Goal: Information Seeking & Learning: Learn about a topic

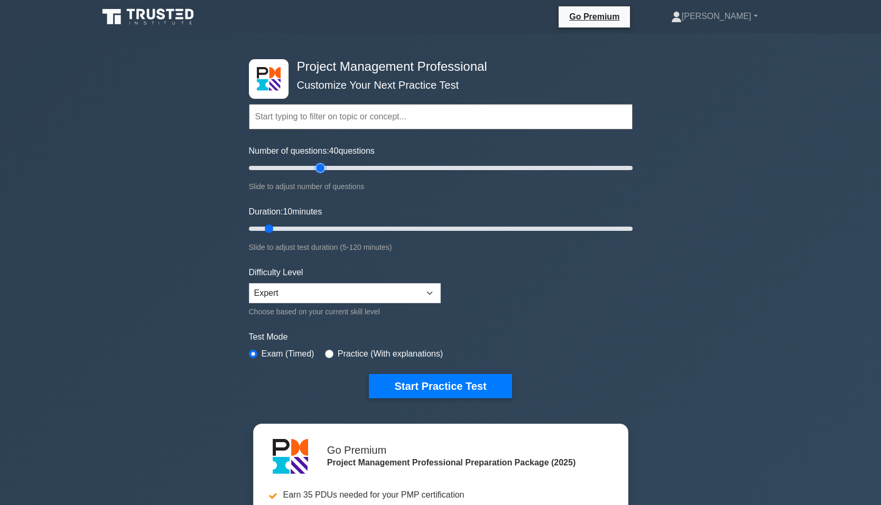
click at [316, 172] on input "Number of questions: 40 questions" at bounding box center [441, 168] width 384 height 13
type input "30"
click at [305, 170] on input "Number of questions: 30 questions" at bounding box center [441, 168] width 384 height 13
click at [315, 230] on input "Duration: 10 minutes" at bounding box center [441, 228] width 384 height 13
click at [321, 229] on input "Duration: 25 minutes" at bounding box center [441, 228] width 384 height 13
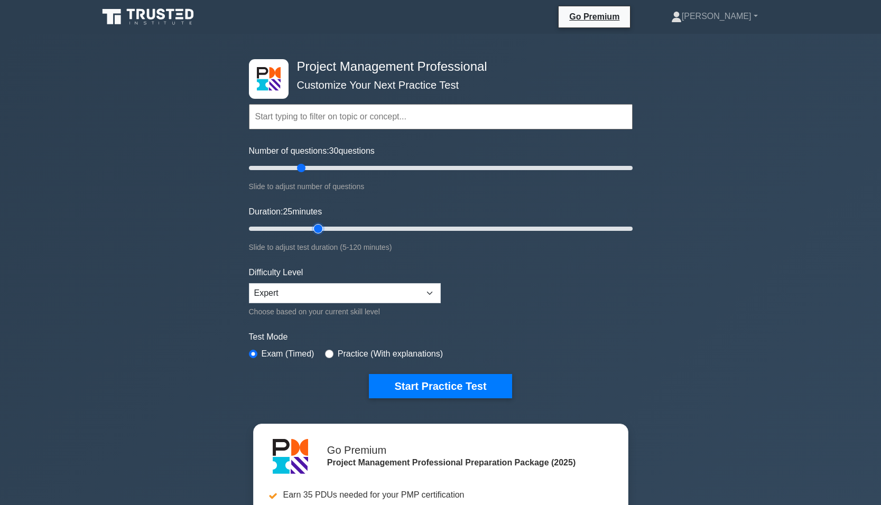
click at [324, 228] on input "Duration: 25 minutes" at bounding box center [441, 228] width 384 height 13
type input "30"
click at [332, 228] on input "Duration: 25 minutes" at bounding box center [441, 228] width 384 height 13
click at [417, 386] on button "Start Practice Test" at bounding box center [440, 386] width 143 height 24
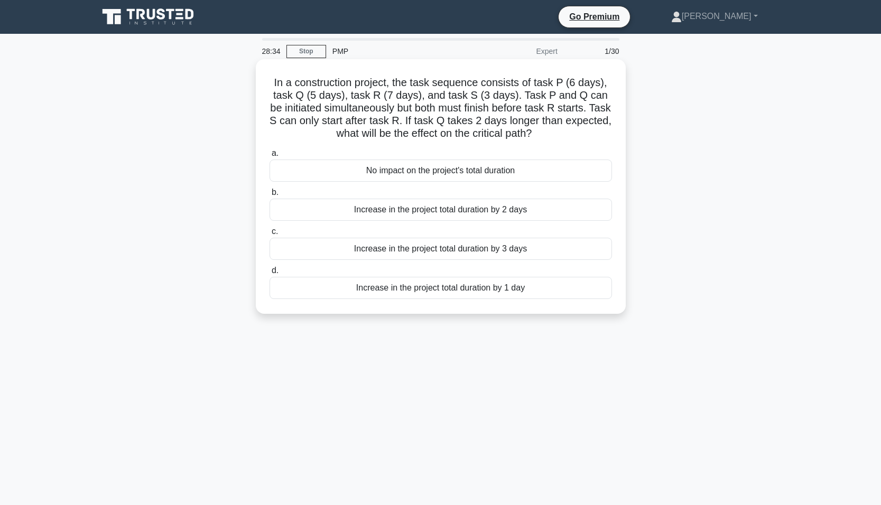
click at [427, 292] on div "Increase in the project total duration by 1 day" at bounding box center [441, 288] width 342 height 22
click at [270, 274] on input "d. Increase in the project total duration by 1 day" at bounding box center [270, 270] width 0 height 7
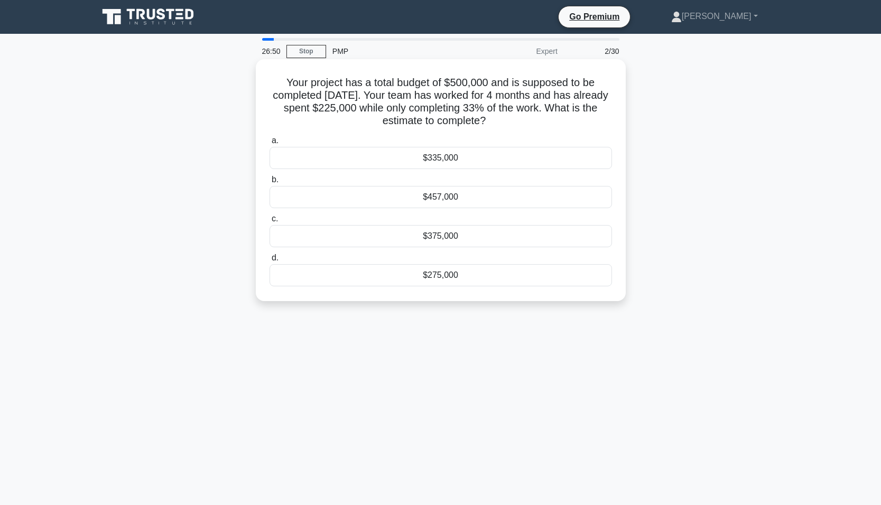
click at [410, 277] on div "$275,000" at bounding box center [441, 275] width 342 height 22
click at [270, 262] on input "d. $275,000" at bounding box center [270, 258] width 0 height 7
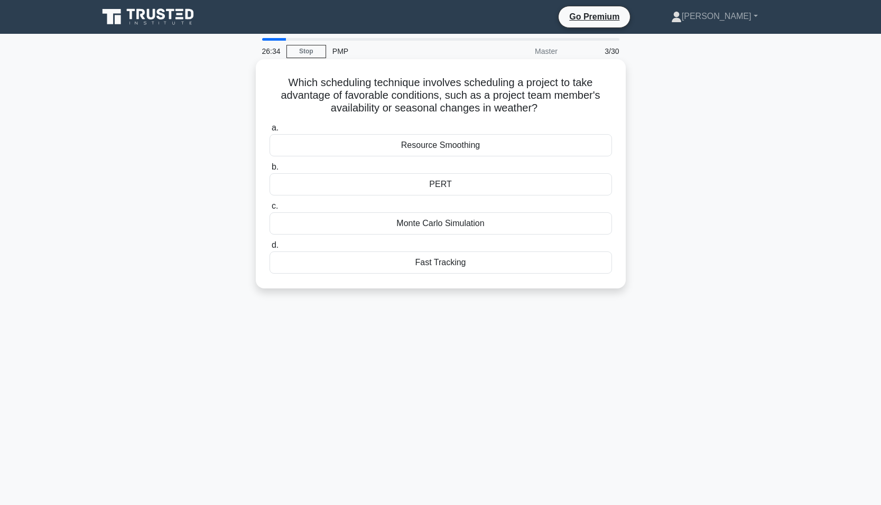
click at [351, 147] on div "Resource Smoothing" at bounding box center [441, 145] width 342 height 22
click at [270, 132] on input "a. Resource Smoothing" at bounding box center [270, 128] width 0 height 7
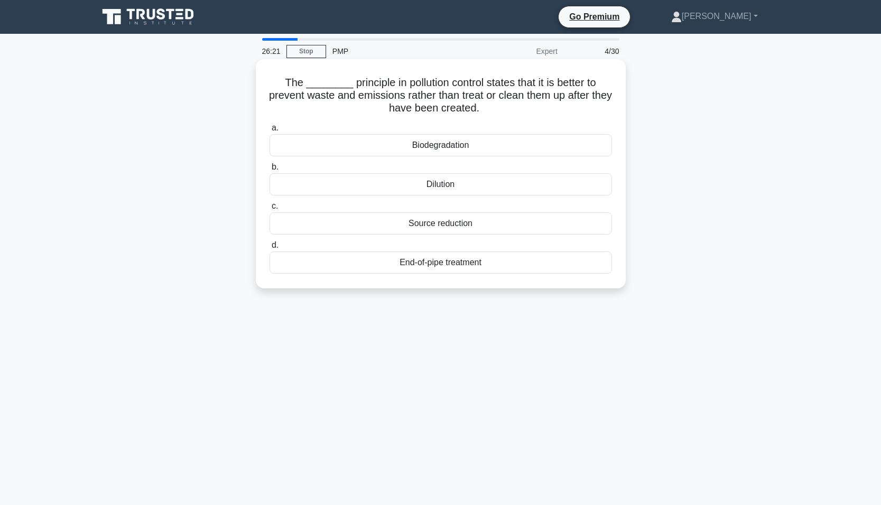
click at [356, 225] on div "Source reduction" at bounding box center [441, 223] width 342 height 22
click at [270, 210] on input "c. Source reduction" at bounding box center [270, 206] width 0 height 7
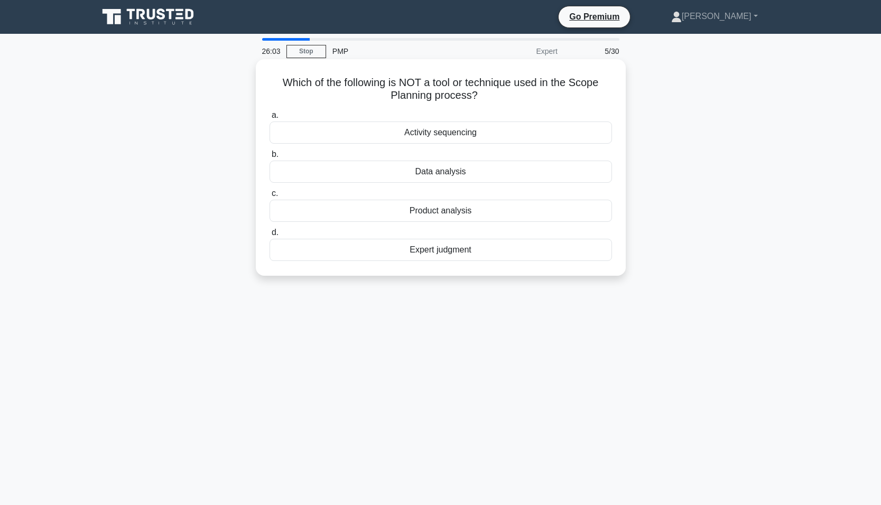
click at [376, 252] on div "Expert judgment" at bounding box center [441, 250] width 342 height 22
click at [270, 236] on input "d. Expert judgment" at bounding box center [270, 232] width 0 height 7
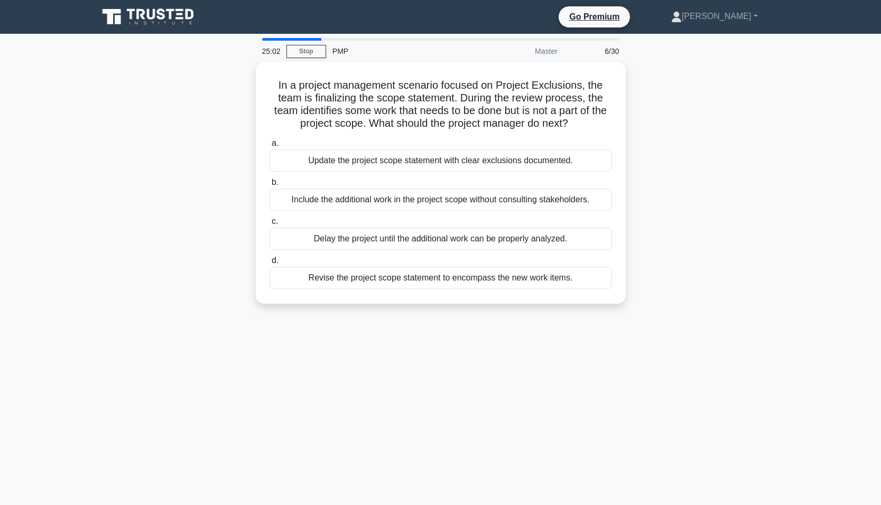
click at [174, 167] on div "In a project management scenario focused on Project Exclusions, the team is fin…" at bounding box center [441, 189] width 698 height 255
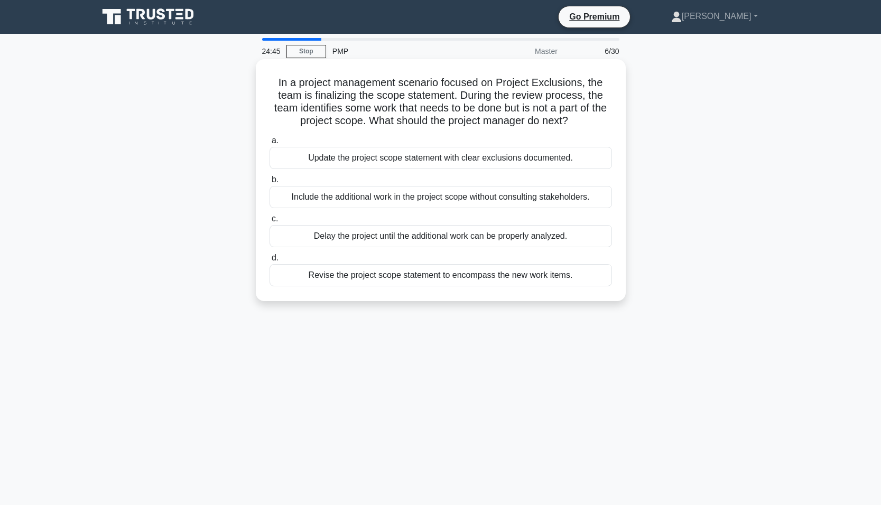
click at [338, 239] on div "Delay the project until the additional work can be properly analyzed." at bounding box center [441, 236] width 342 height 22
click at [270, 222] on input "[PERSON_NAME] the project until the additional work can be properly analyzed." at bounding box center [270, 219] width 0 height 7
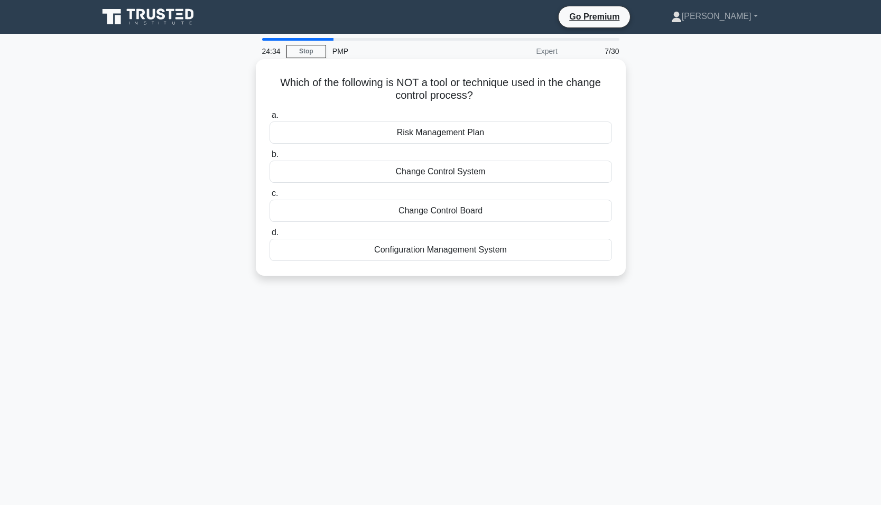
click at [363, 246] on div "Configuration Management System" at bounding box center [441, 250] width 342 height 22
click at [270, 236] on input "d. Configuration Management System" at bounding box center [270, 232] width 0 height 7
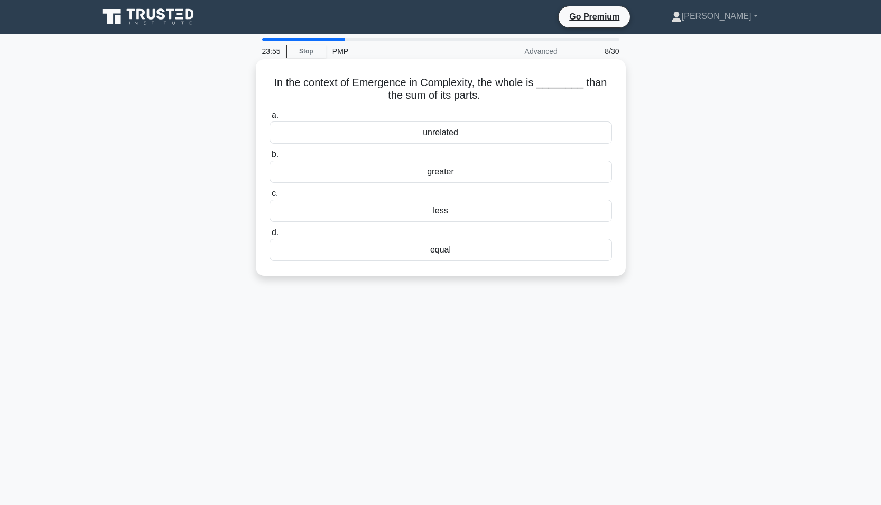
click at [399, 215] on div "less" at bounding box center [441, 211] width 342 height 22
click at [270, 197] on input "c. less" at bounding box center [270, 193] width 0 height 7
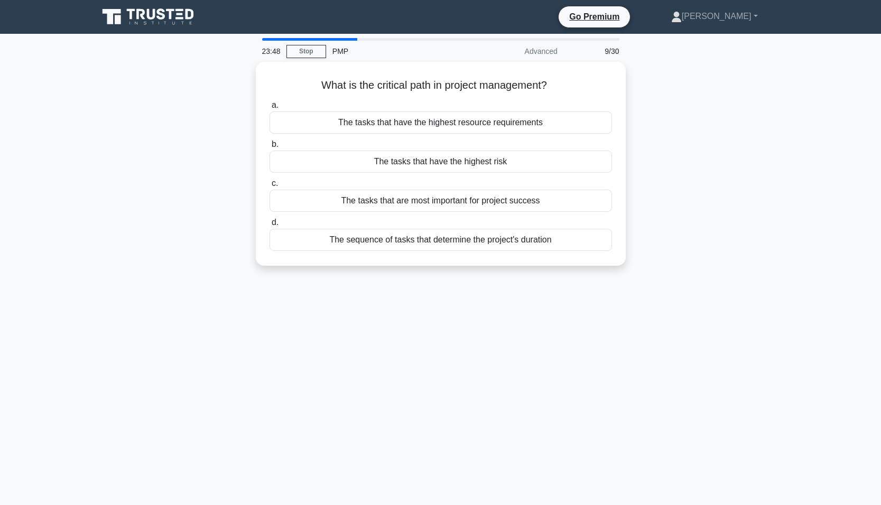
click at [220, 156] on div "What is the critical path in project management? .spinner_0XTQ{transform-origin…" at bounding box center [441, 170] width 698 height 217
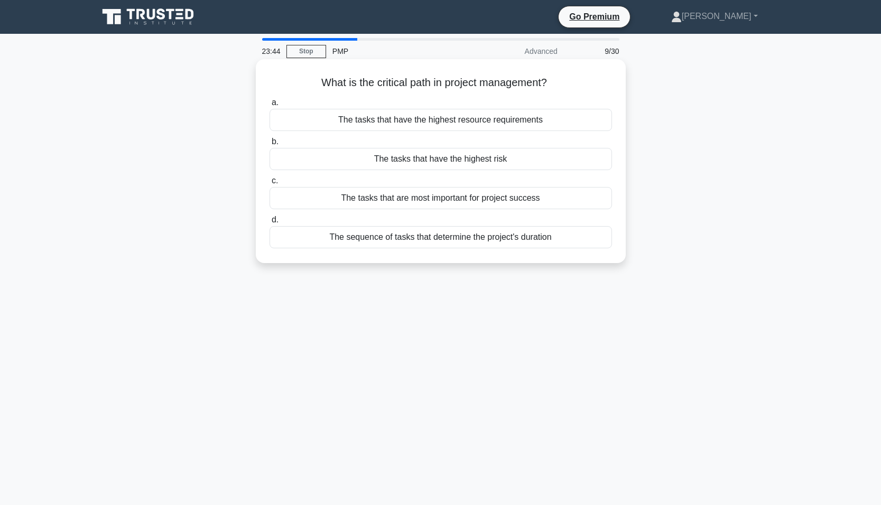
click at [376, 244] on div "The sequence of tasks that determine the project's duration" at bounding box center [441, 237] width 342 height 22
click at [270, 224] on input "d. The sequence of tasks that determine the project's duration" at bounding box center [270, 220] width 0 height 7
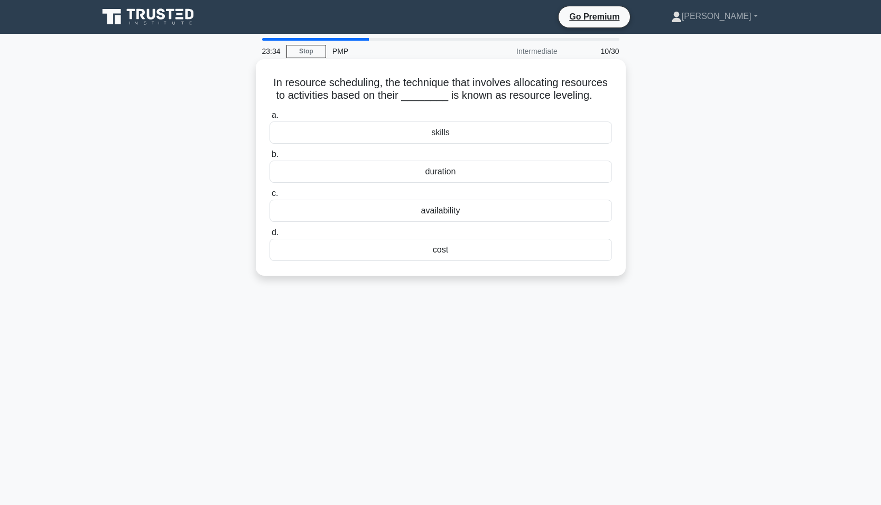
click at [347, 209] on div "availability" at bounding box center [441, 211] width 342 height 22
click at [270, 197] on input "c. availability" at bounding box center [270, 193] width 0 height 7
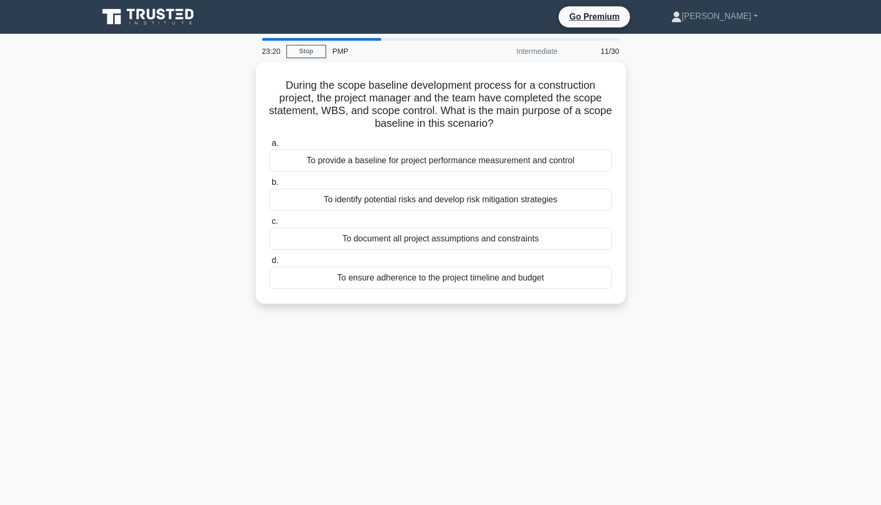
click at [188, 168] on div "During the scope baseline development process for a construction project, the p…" at bounding box center [441, 189] width 698 height 255
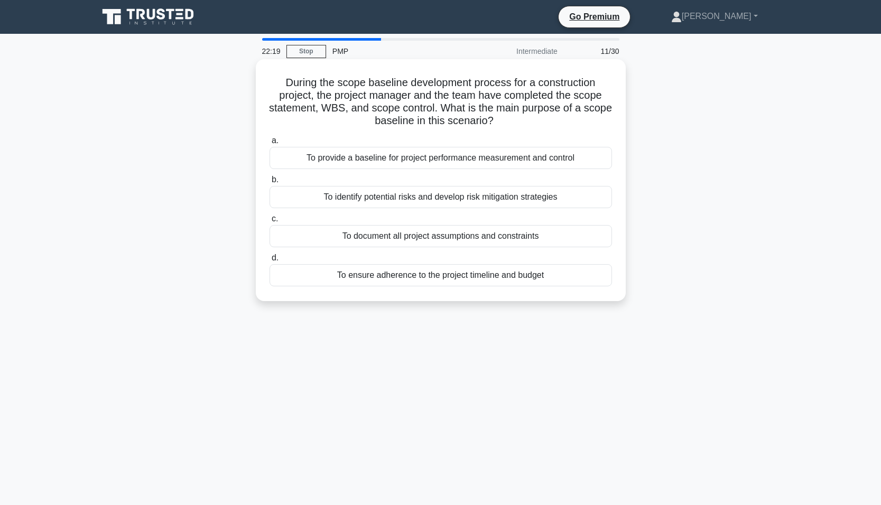
click at [340, 157] on div "To provide a baseline for project performance measurement and control" at bounding box center [441, 158] width 342 height 22
click at [270, 144] on input "a. To provide a baseline for project performance measurement and control" at bounding box center [270, 140] width 0 height 7
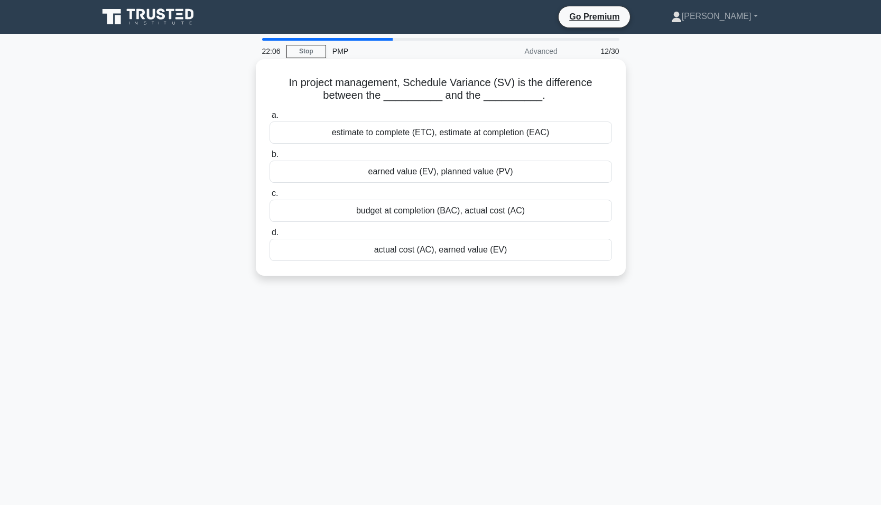
click at [330, 174] on div "earned value (EV), planned value (PV)" at bounding box center [441, 172] width 342 height 22
click at [270, 158] on input "b. earned value (EV), planned value (PV)" at bounding box center [270, 154] width 0 height 7
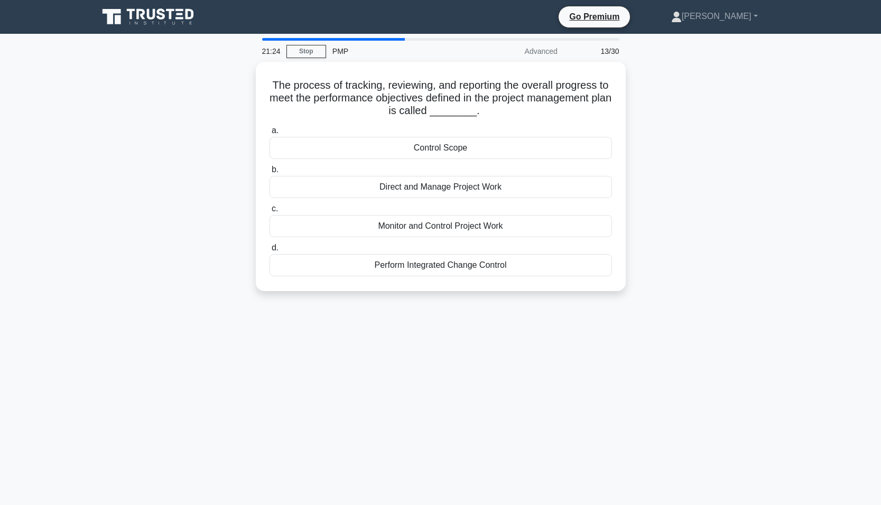
click at [222, 165] on div "The process of tracking, reviewing, and reporting the overall progress to meet …" at bounding box center [441, 183] width 698 height 242
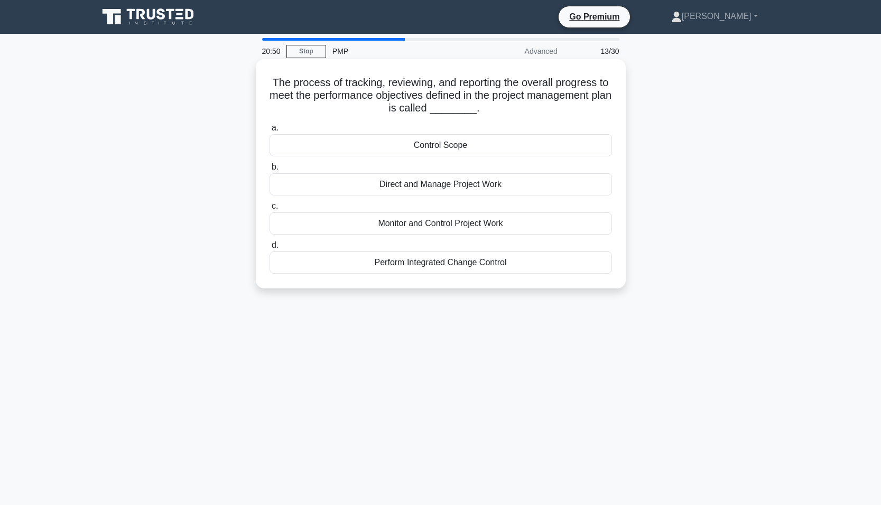
click at [332, 224] on div "Monitor and Control Project Work" at bounding box center [441, 223] width 342 height 22
click at [270, 210] on input "c. Monitor and Control Project Work" at bounding box center [270, 206] width 0 height 7
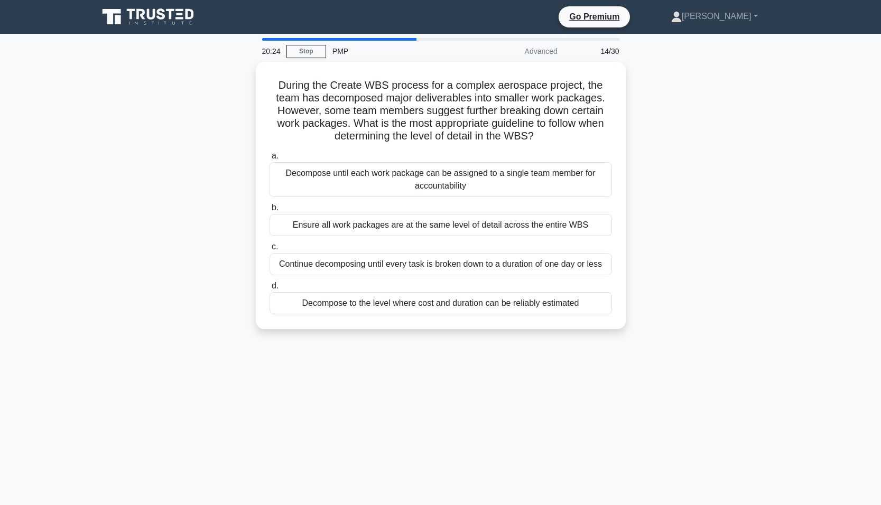
drag, startPoint x: 325, startPoint y: 307, endPoint x: 278, endPoint y: 389, distance: 94.9
click at [278, 389] on div "20:24 Stop PMP Advanced 14/30 During the Create WBS process for a complex aeros…" at bounding box center [441, 302] width 698 height 528
click at [277, 390] on div "20:23 Stop PMP Advanced 14/30 During the Create WBS process for a complex aeros…" at bounding box center [441, 302] width 698 height 528
click at [161, 357] on div "20:17 Stop PMP Advanced 14/30 During the Create WBS process for a complex aeros…" at bounding box center [441, 302] width 698 height 528
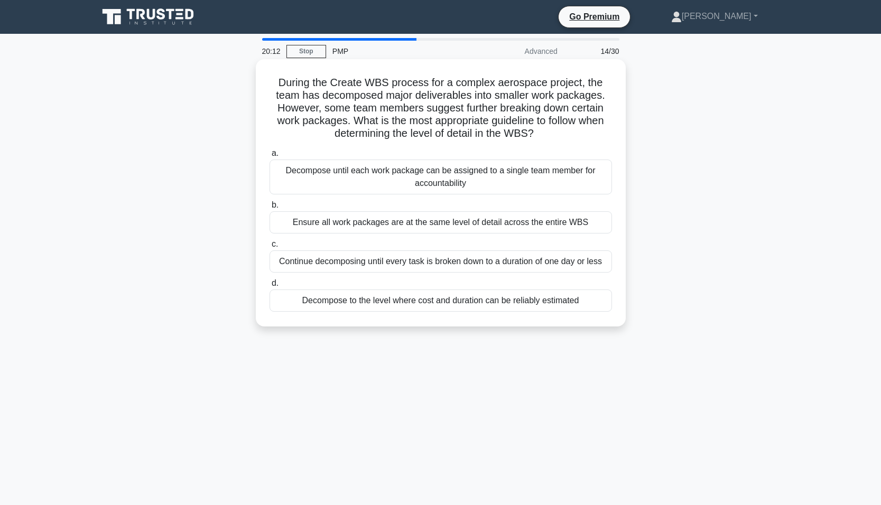
click at [302, 299] on div "Decompose to the level where cost and duration can be reliably estimated" at bounding box center [441, 301] width 342 height 22
click at [270, 287] on input "d. Decompose to the level where cost and duration can be reliably estimated" at bounding box center [270, 283] width 0 height 7
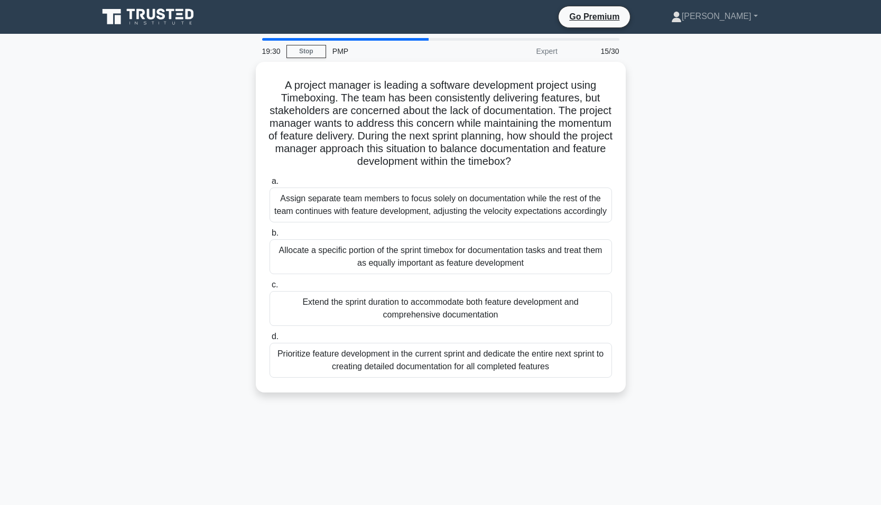
click at [202, 235] on div "A project manager is leading a software development project using Timeboxing. T…" at bounding box center [441, 233] width 698 height 343
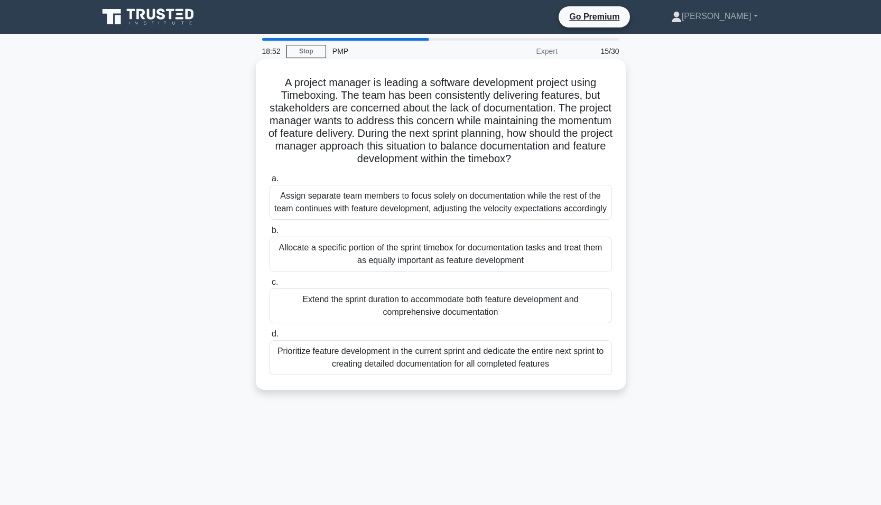
click at [305, 268] on div "Allocate a specific portion of the sprint timebox for documentation tasks and t…" at bounding box center [441, 254] width 342 height 35
click at [270, 234] on input "b. Allocate a specific portion of the sprint timebox for documentation tasks an…" at bounding box center [270, 230] width 0 height 7
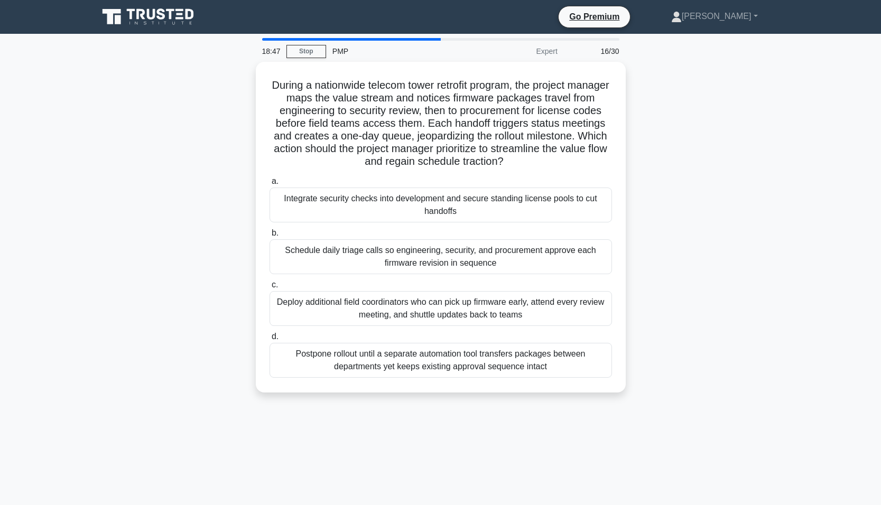
click at [206, 216] on div "During a nationwide telecom tower retrofit program, the project manager maps th…" at bounding box center [441, 233] width 698 height 343
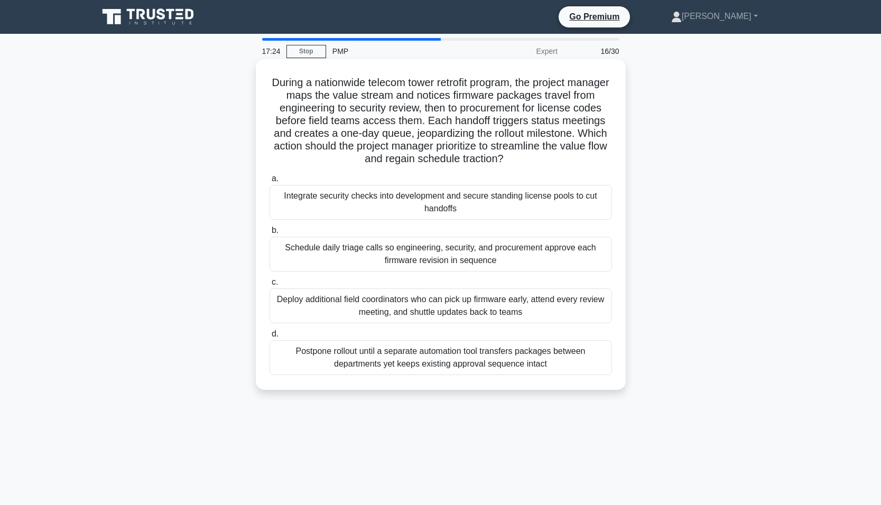
click at [351, 250] on div "Schedule daily triage calls so engineering, security, and procurement approve e…" at bounding box center [441, 254] width 342 height 35
click at [270, 234] on input "b. Schedule daily triage calls so engineering, security, and procurement approv…" at bounding box center [270, 230] width 0 height 7
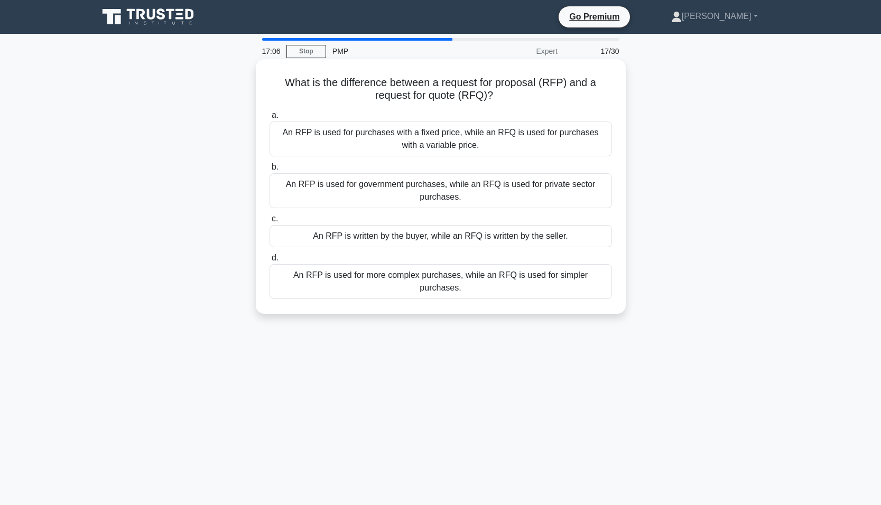
click at [420, 275] on div "An RFP is used for more complex purchases, while an RFQ is used for simpler pur…" at bounding box center [441, 281] width 342 height 35
click at [270, 262] on input "d. An RFP is used for more complex purchases, while an RFQ is used for simpler …" at bounding box center [270, 258] width 0 height 7
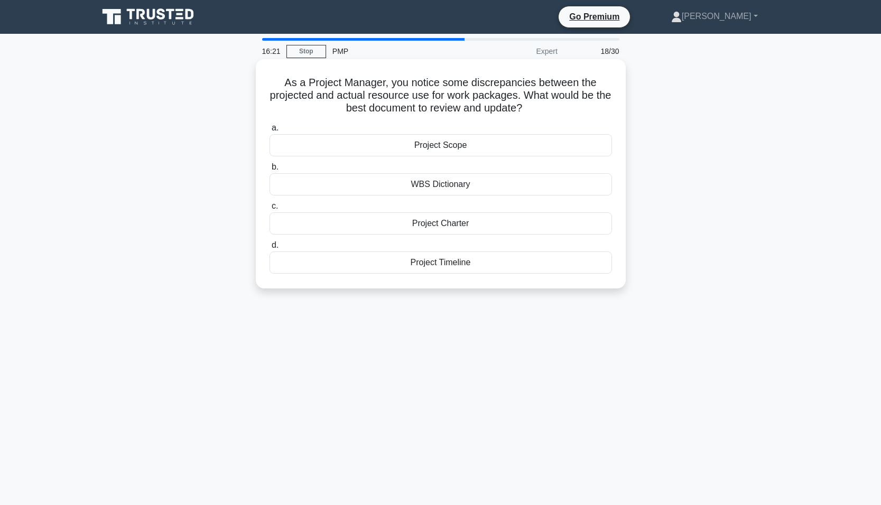
click at [373, 187] on div "WBS Dictionary" at bounding box center [441, 184] width 342 height 22
click at [270, 171] on input "b. WBS Dictionary" at bounding box center [270, 167] width 0 height 7
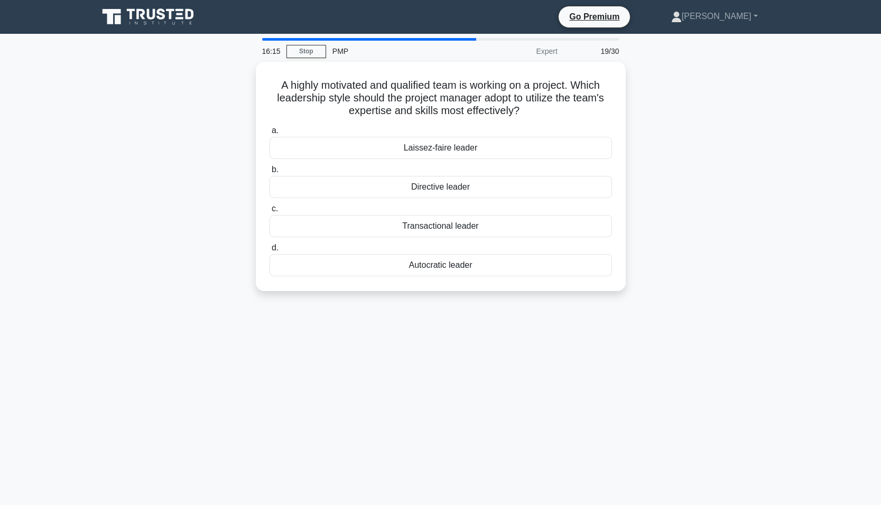
click at [224, 213] on div "A highly motivated and qualified team is working on a project. Which leadership…" at bounding box center [441, 183] width 698 height 242
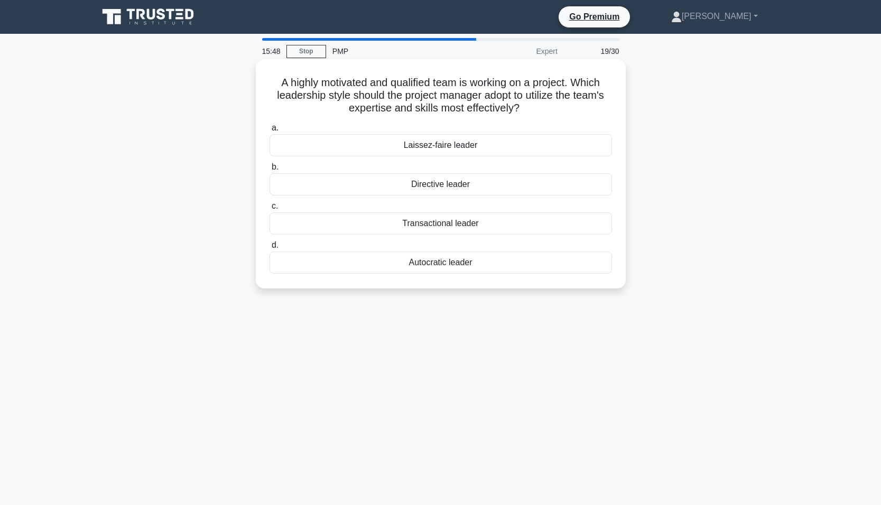
click at [345, 149] on div "Laissez-faire leader" at bounding box center [441, 145] width 342 height 22
click at [270, 132] on input "a. Laissez-faire leader" at bounding box center [270, 128] width 0 height 7
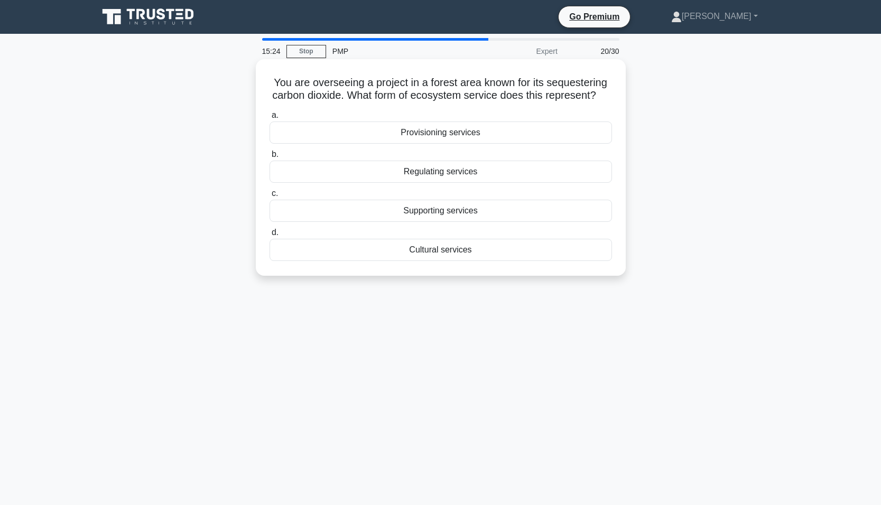
click at [339, 144] on div "Provisioning services" at bounding box center [441, 133] width 342 height 22
click at [270, 119] on input "a. Provisioning services" at bounding box center [270, 115] width 0 height 7
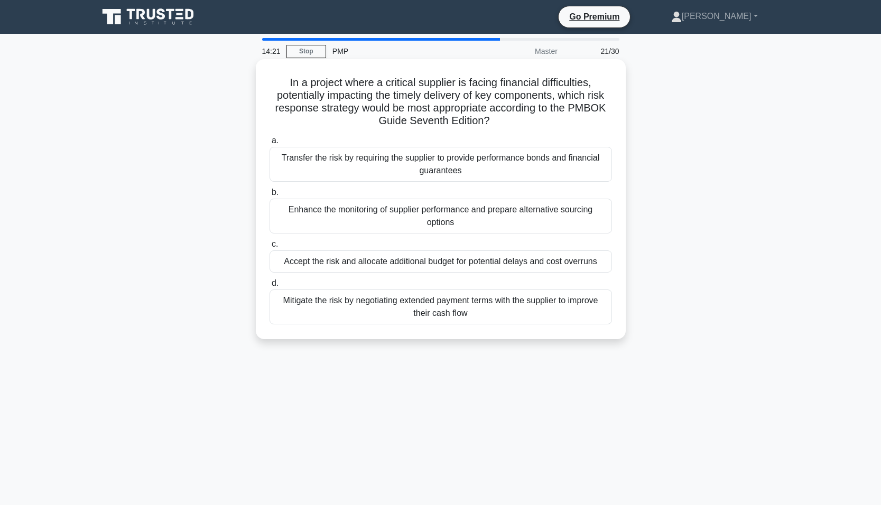
click at [290, 214] on div "Enhance the monitoring of supplier performance and prepare alternative sourcing…" at bounding box center [441, 216] width 342 height 35
click at [270, 196] on input "b. Enhance the monitoring of supplier performance and prepare alternative sourc…" at bounding box center [270, 192] width 0 height 7
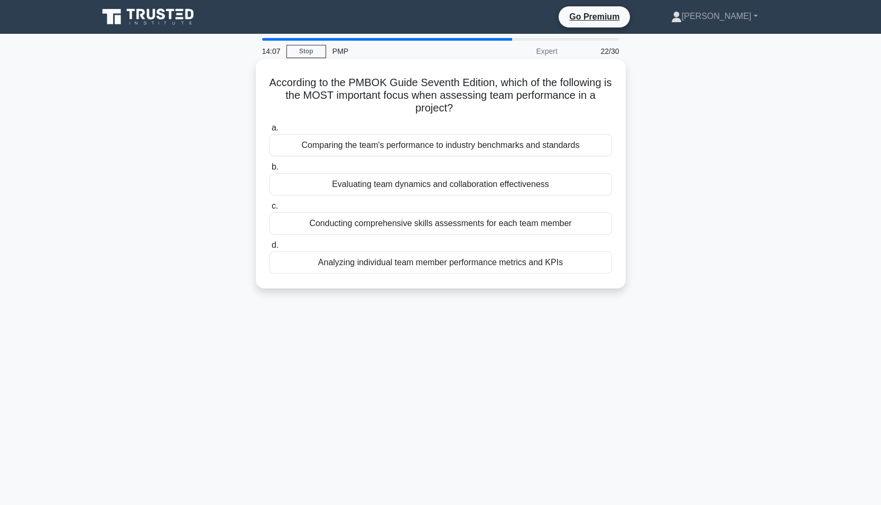
click at [352, 189] on div "Evaluating team dynamics and collaboration effectiveness" at bounding box center [441, 184] width 342 height 22
click at [270, 171] on input "b. Evaluating team dynamics and collaboration effectiveness" at bounding box center [270, 167] width 0 height 7
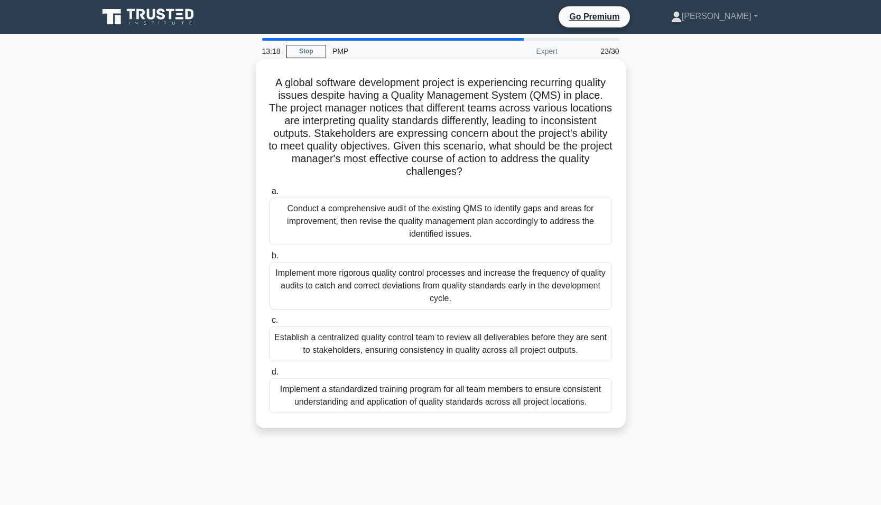
click at [302, 220] on div "Conduct a comprehensive audit of the existing QMS to identify gaps and areas fo…" at bounding box center [441, 222] width 342 height 48
click at [270, 195] on input "a. Conduct a comprehensive audit of the existing QMS to identify gaps and areas…" at bounding box center [270, 191] width 0 height 7
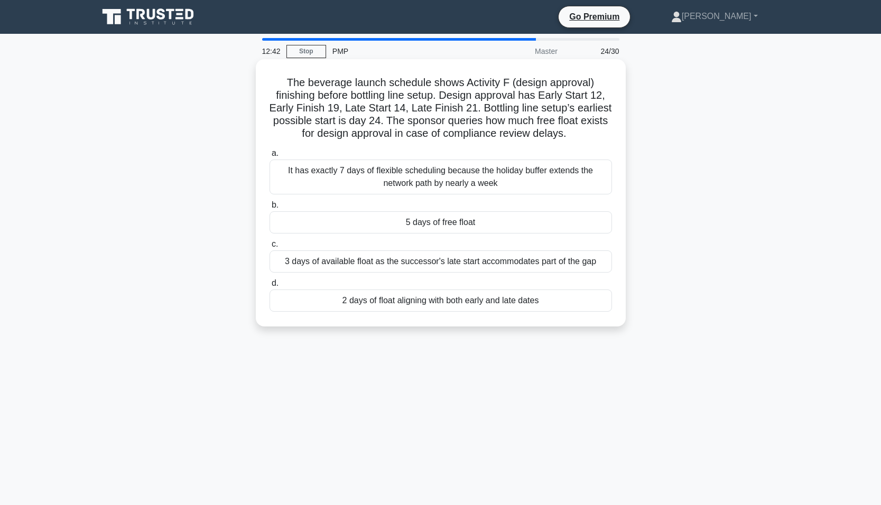
click at [331, 259] on div "3 days of available float as the successor's late start accommodates part of th…" at bounding box center [441, 261] width 342 height 22
click at [270, 248] on input "c. 3 days of available float as the successor's late start accommodates part of…" at bounding box center [270, 244] width 0 height 7
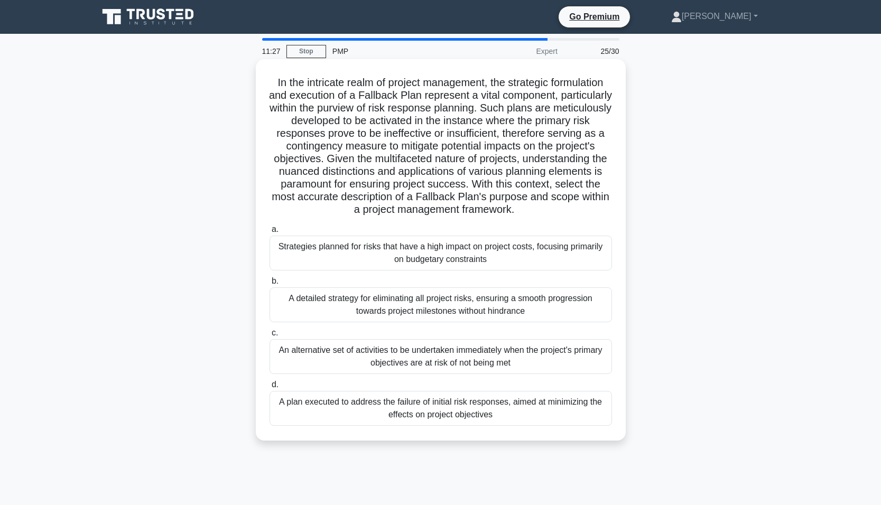
click at [340, 406] on div "A plan executed to address the failure of initial risk responses, aimed at mini…" at bounding box center [441, 408] width 342 height 35
click at [270, 388] on input "d. A plan executed to address the failure of initial risk responses, aimed at m…" at bounding box center [270, 385] width 0 height 7
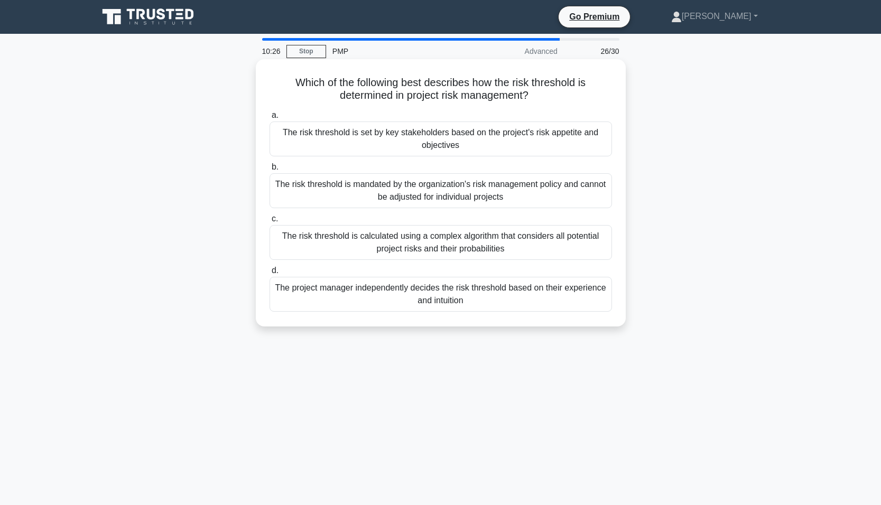
click at [349, 146] on div "The risk threshold is set by key stakeholders based on the project's risk appet…" at bounding box center [441, 139] width 342 height 35
click at [270, 119] on input "a. The risk threshold is set by key stakeholders based on the project's risk ap…" at bounding box center [270, 115] width 0 height 7
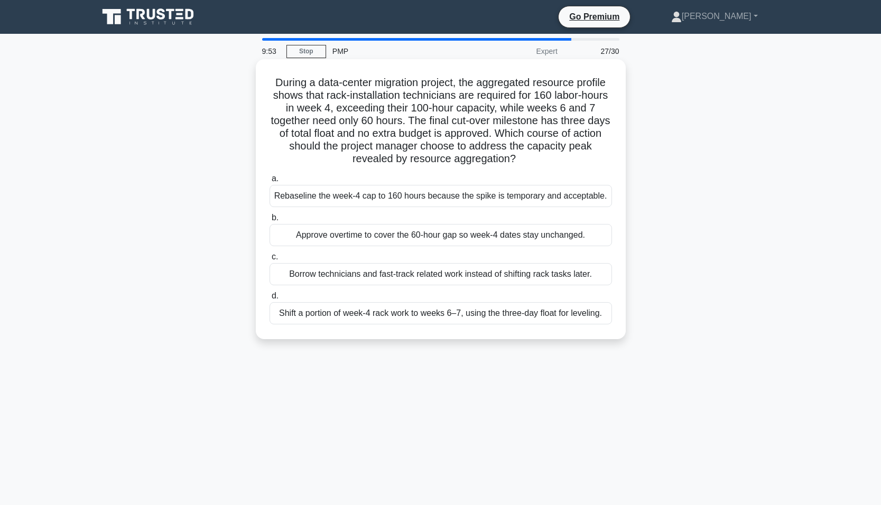
click at [464, 314] on div "Shift a portion of week-4 rack work to weeks 6–7, using the three-day float for…" at bounding box center [441, 313] width 342 height 22
click at [270, 300] on input "d. Shift a portion of week-4 rack work to weeks 6–7, using the three-day float …" at bounding box center [270, 296] width 0 height 7
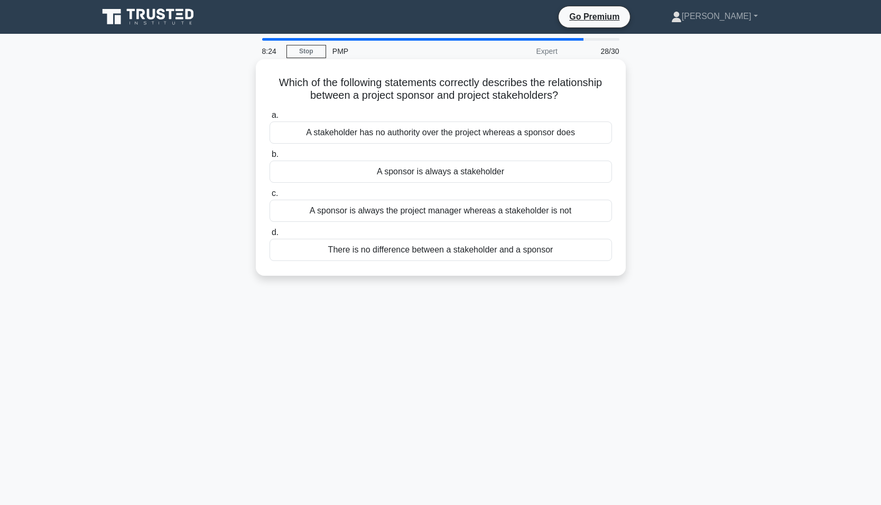
click at [315, 172] on div "A sponsor is always a stakeholder" at bounding box center [441, 172] width 342 height 22
click at [270, 158] on input "b. A sponsor is always a stakeholder" at bounding box center [270, 154] width 0 height 7
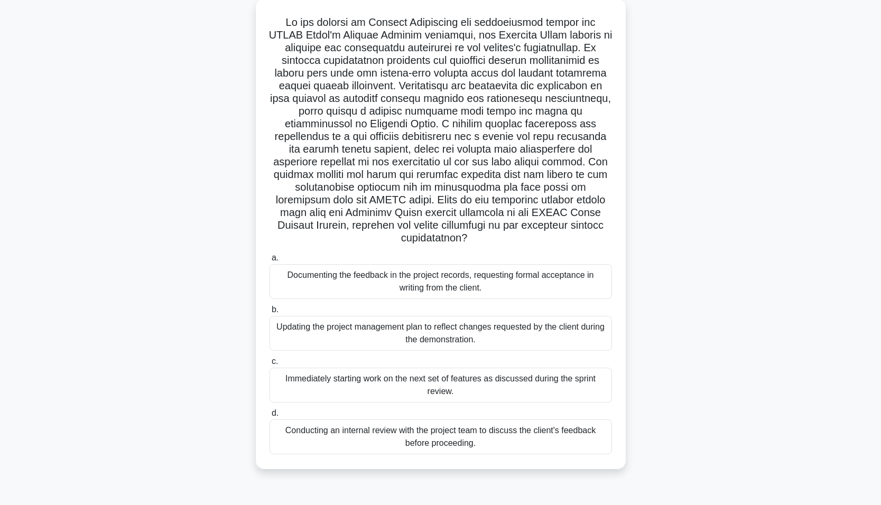
scroll to position [66, 0]
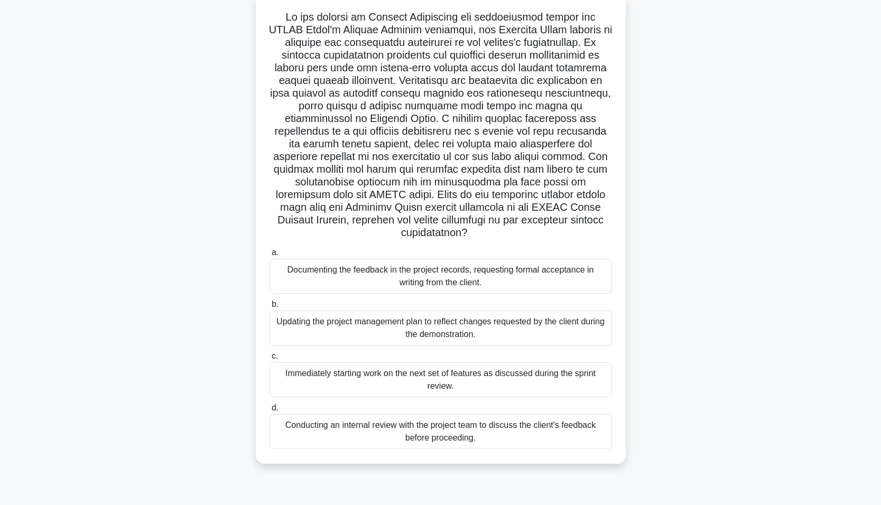
click at [373, 282] on div "Documenting the feedback in the project records, requesting formal acceptance i…" at bounding box center [441, 276] width 342 height 35
click at [270, 256] on input "a. Documenting the feedback in the project records, requesting formal acceptanc…" at bounding box center [270, 252] width 0 height 7
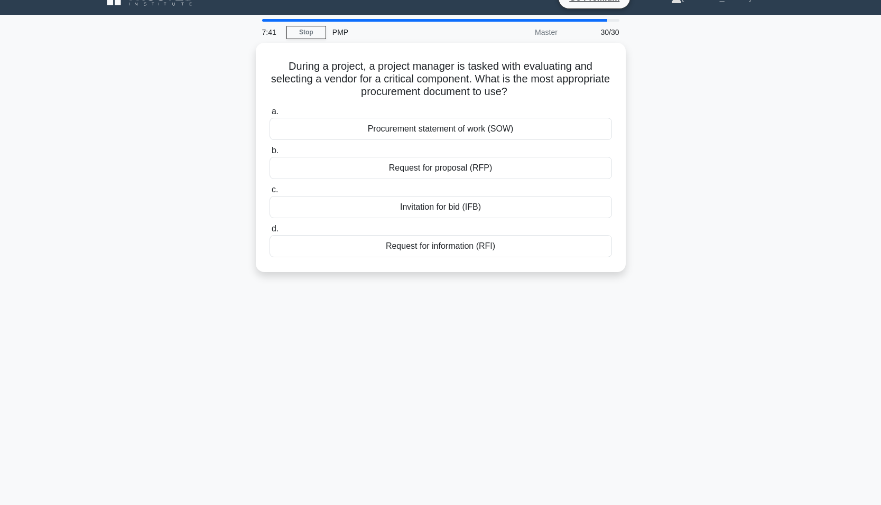
scroll to position [0, 0]
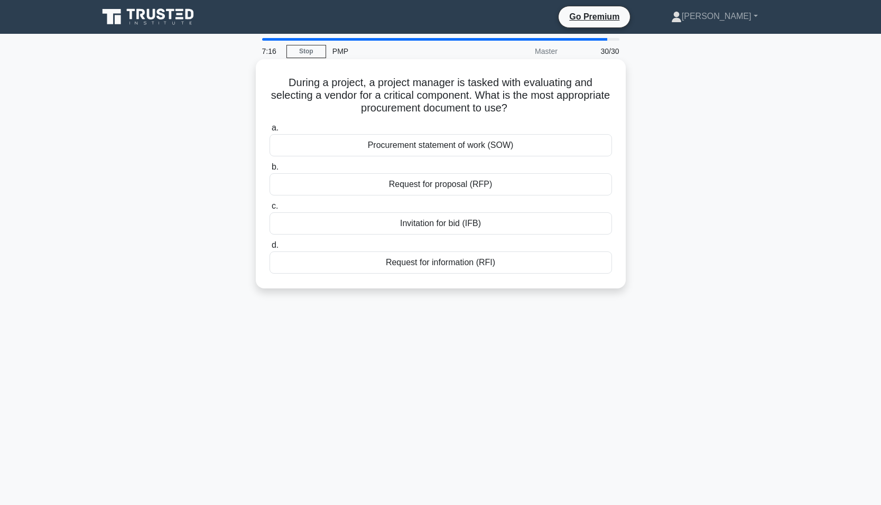
click at [399, 185] on div "Request for proposal (RFP)" at bounding box center [441, 184] width 342 height 22
click at [270, 171] on input "b. Request for proposal (RFP)" at bounding box center [270, 167] width 0 height 7
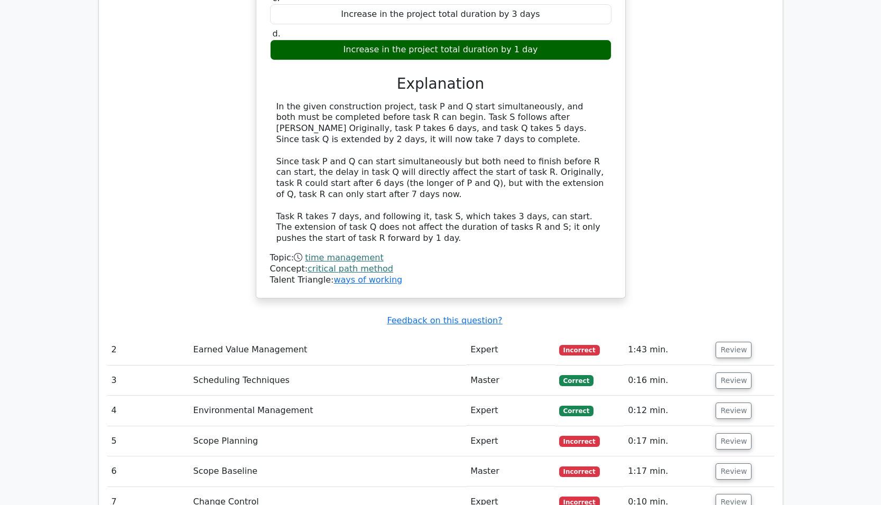
scroll to position [1585, 0]
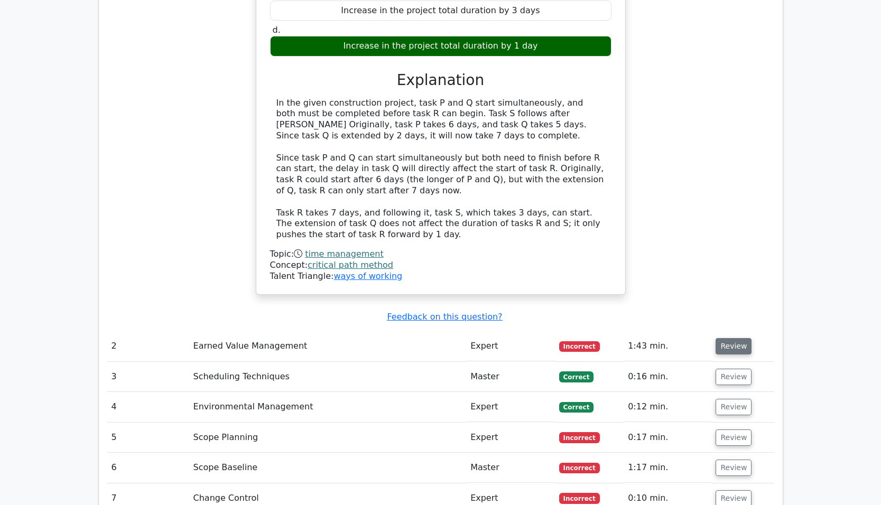
click at [739, 338] on button "Review" at bounding box center [734, 346] width 36 height 16
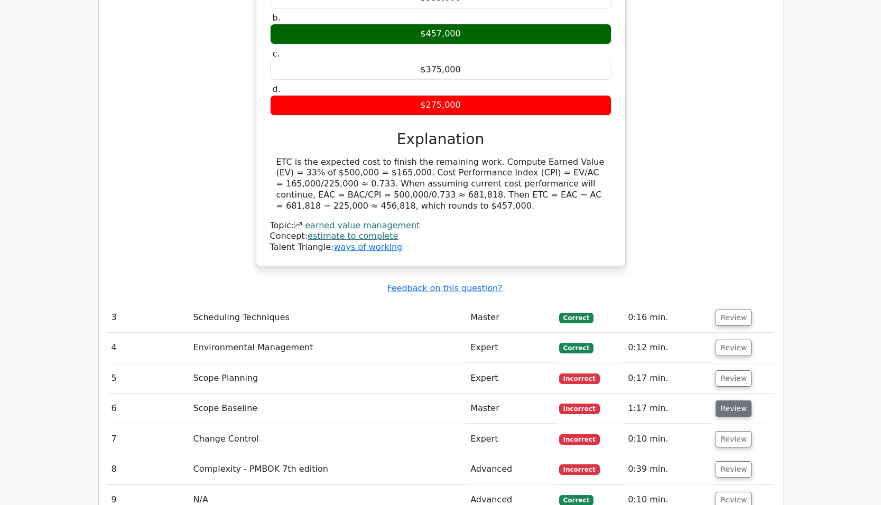
scroll to position [2114, 0]
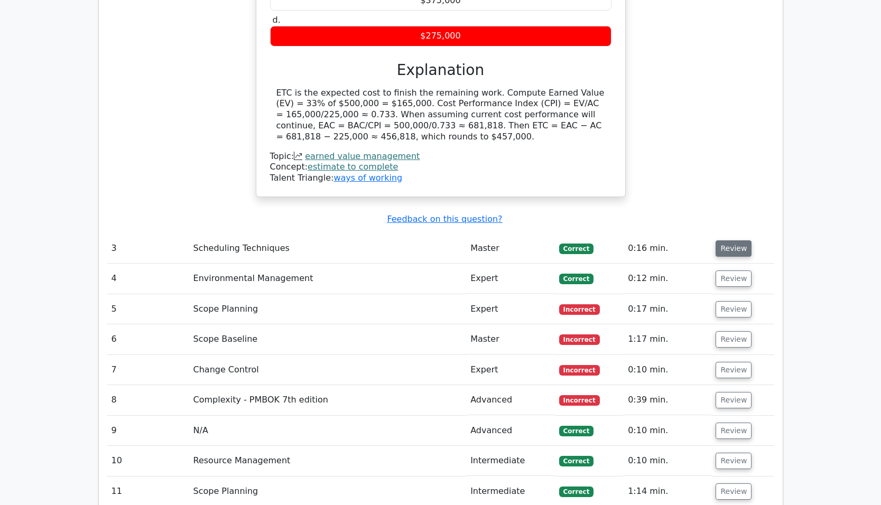
click at [723, 240] on button "Review" at bounding box center [734, 248] width 36 height 16
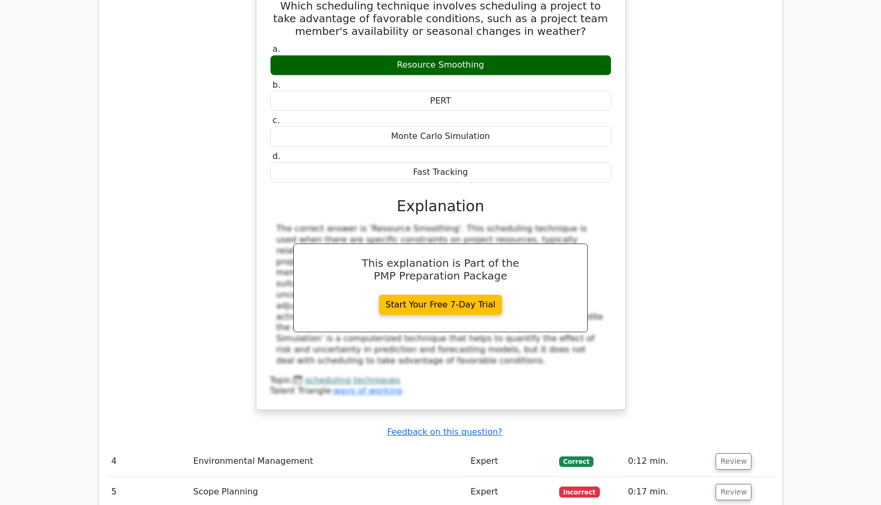
scroll to position [2642, 0]
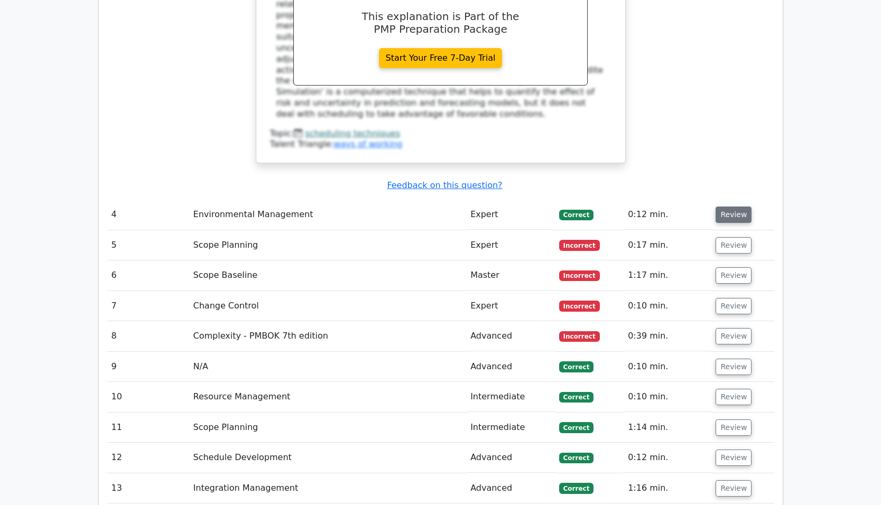
click at [740, 207] on button "Review" at bounding box center [734, 215] width 36 height 16
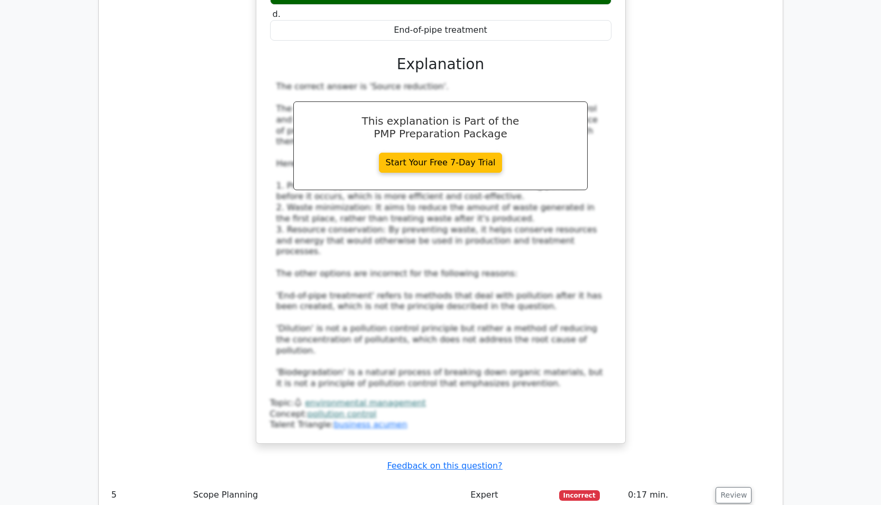
scroll to position [3171, 0]
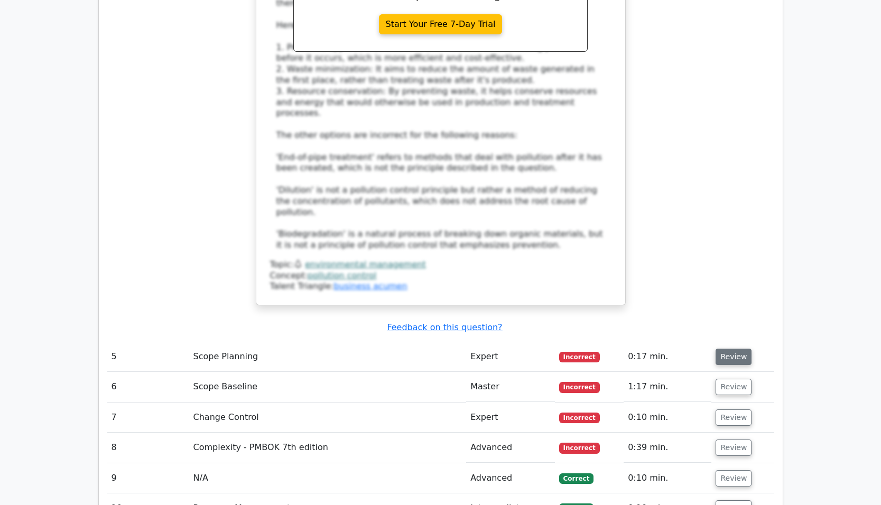
click at [732, 349] on button "Review" at bounding box center [734, 357] width 36 height 16
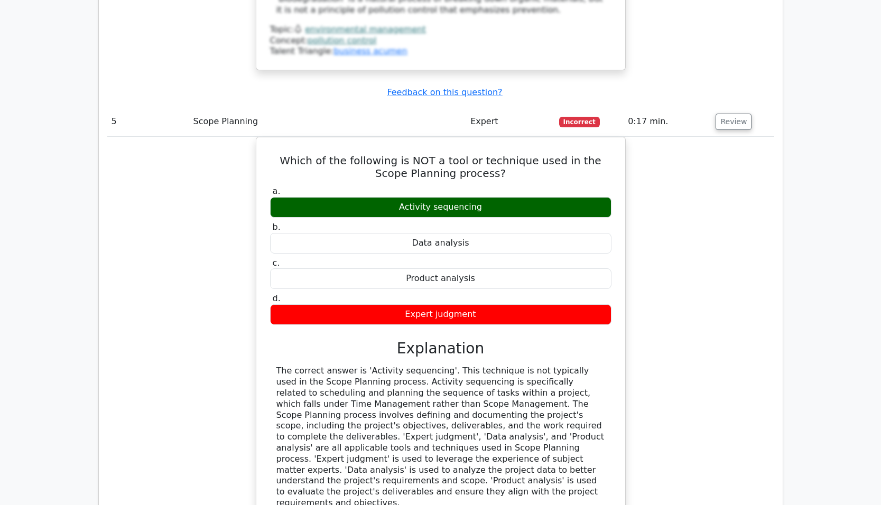
scroll to position [3594, 0]
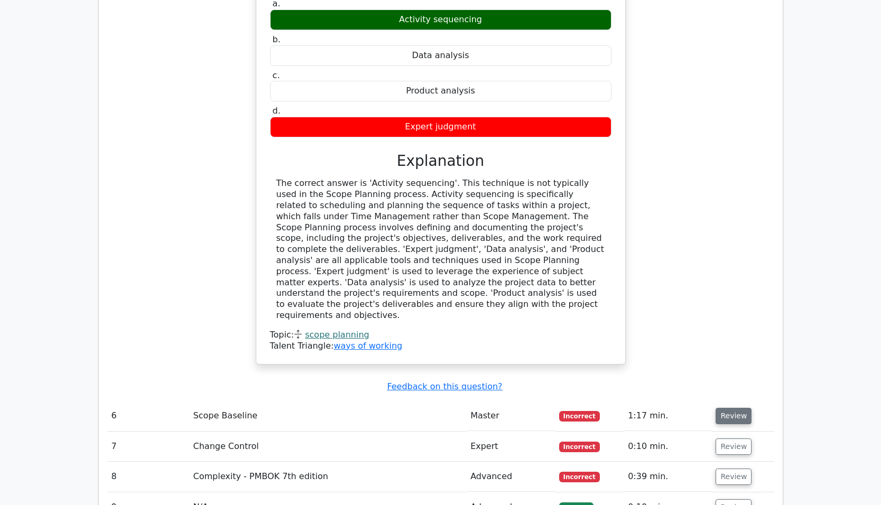
click at [736, 408] on button "Review" at bounding box center [734, 416] width 36 height 16
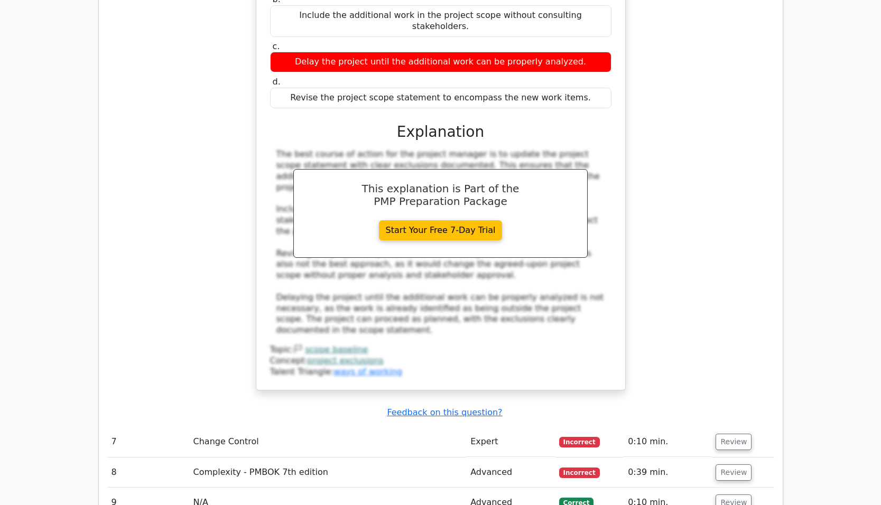
scroll to position [4175, 0]
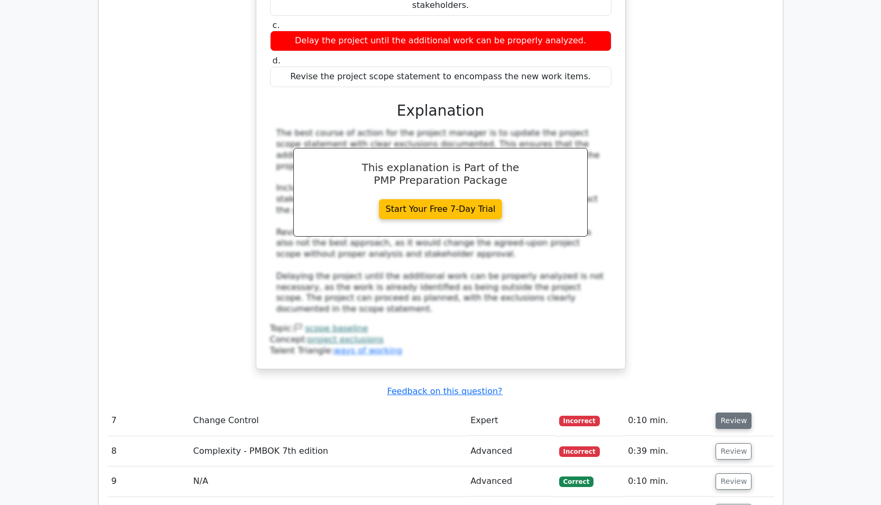
click at [728, 413] on button "Review" at bounding box center [734, 421] width 36 height 16
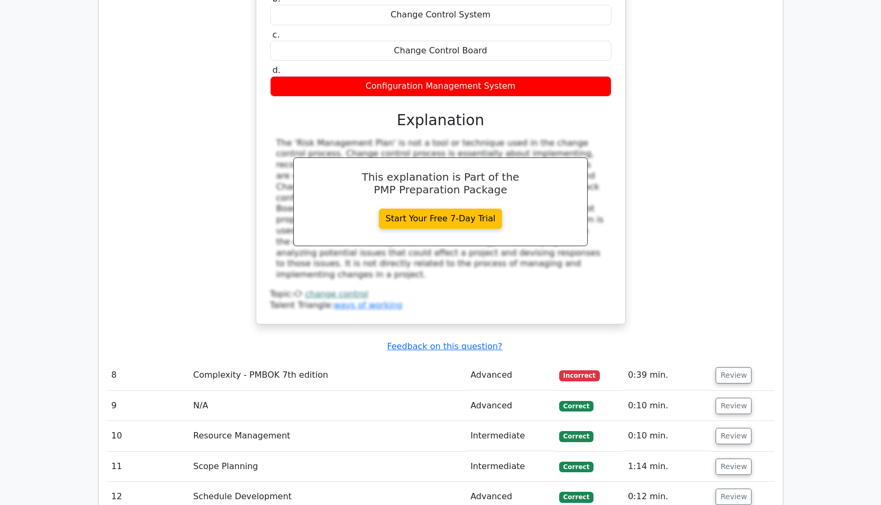
scroll to position [4703, 0]
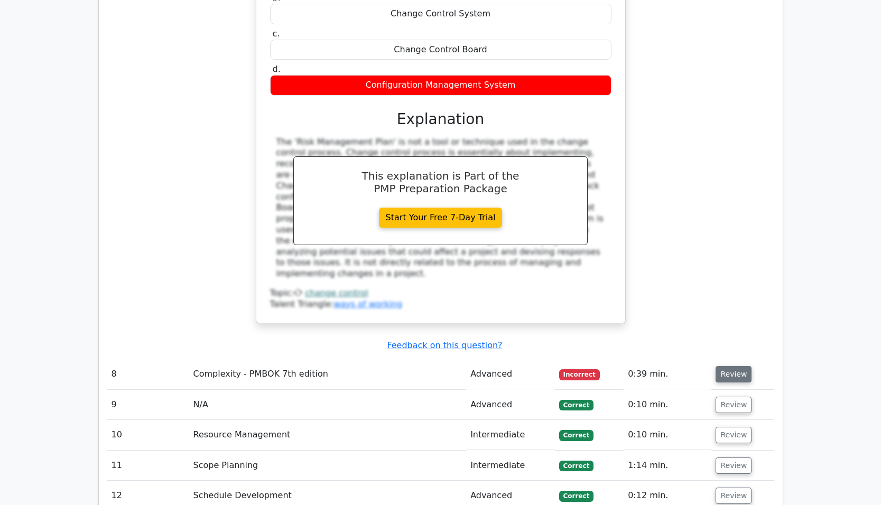
click at [727, 366] on button "Review" at bounding box center [734, 374] width 36 height 16
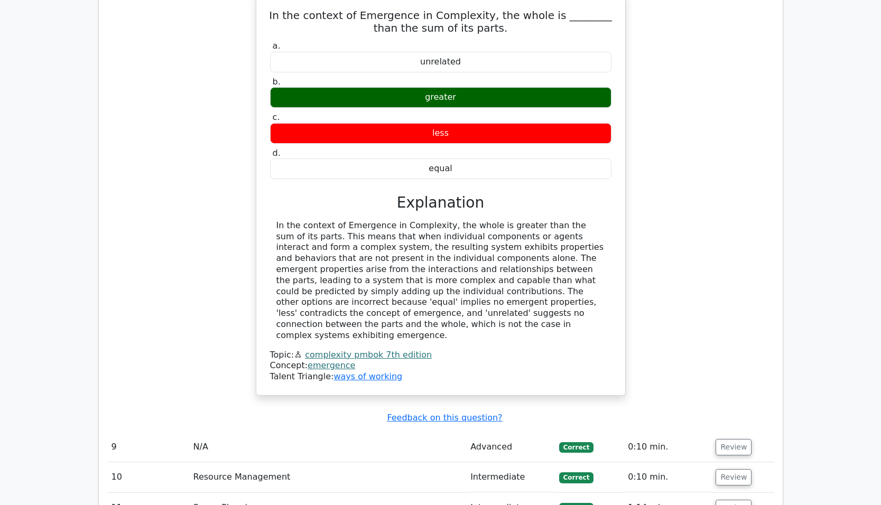
scroll to position [5126, 0]
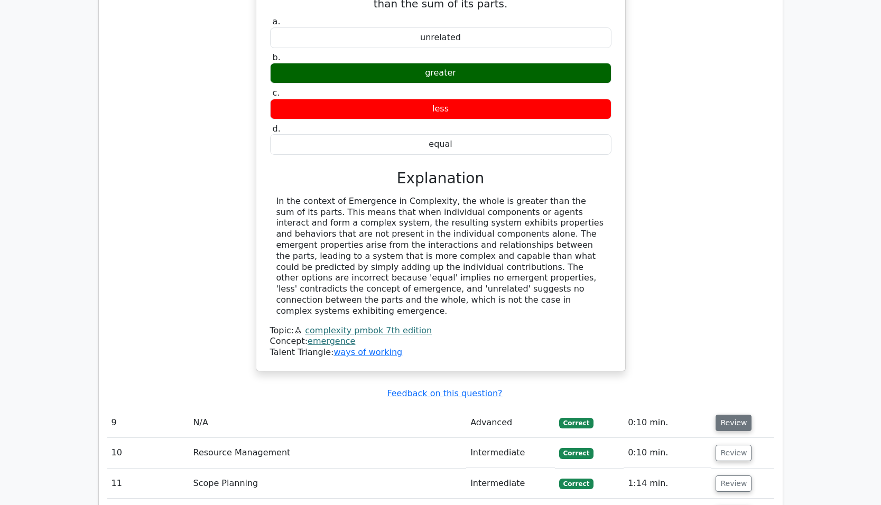
click at [734, 415] on button "Review" at bounding box center [734, 423] width 36 height 16
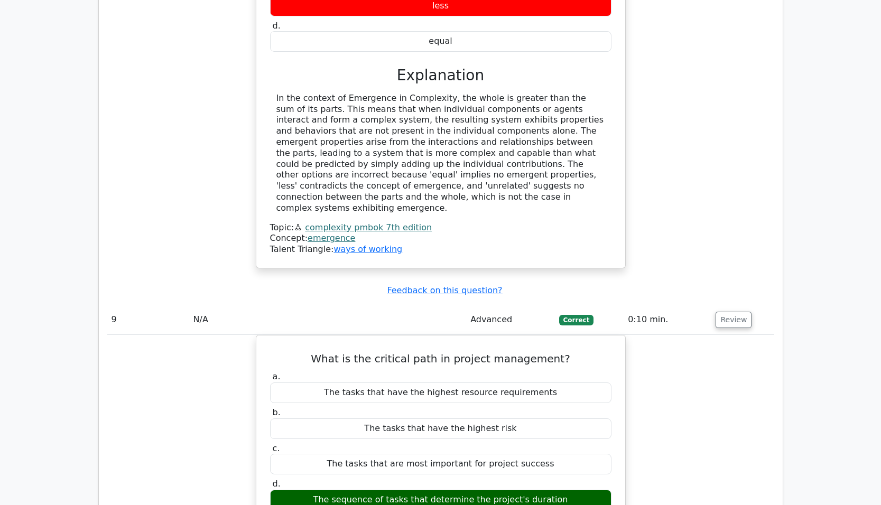
scroll to position [5496, 0]
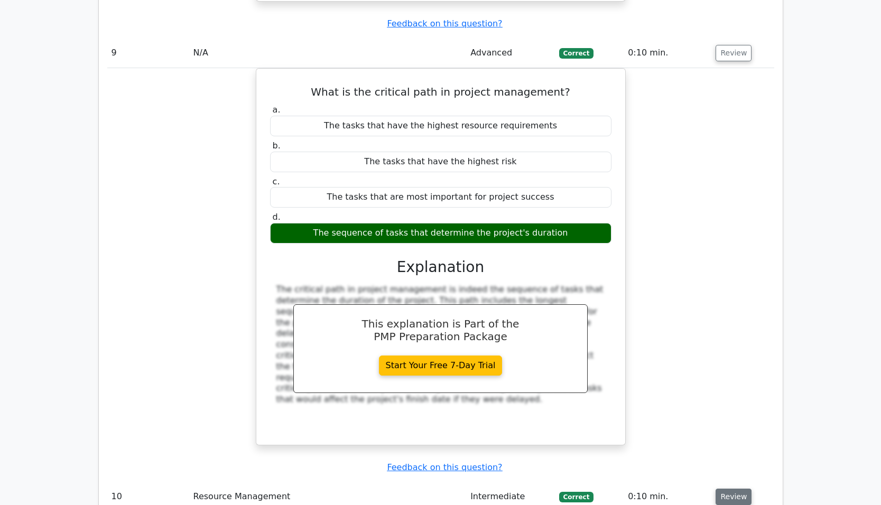
click at [740, 489] on button "Review" at bounding box center [734, 497] width 36 height 16
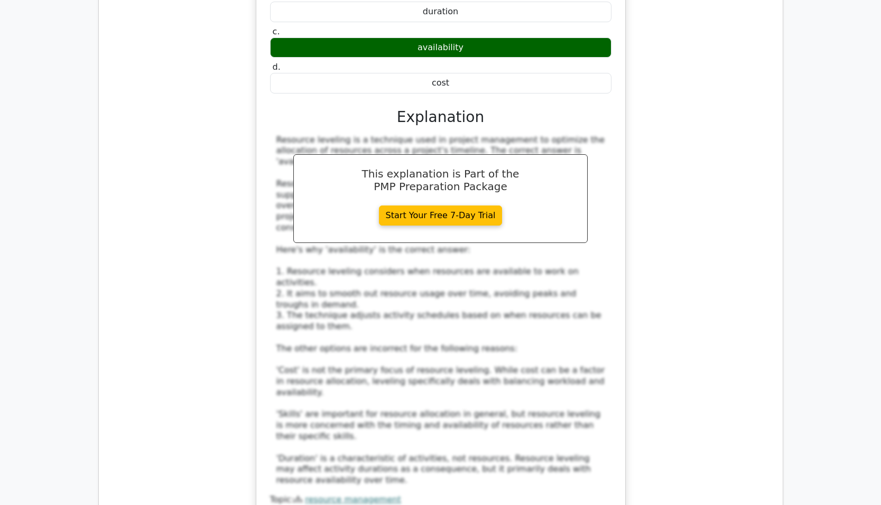
scroll to position [6236, 0]
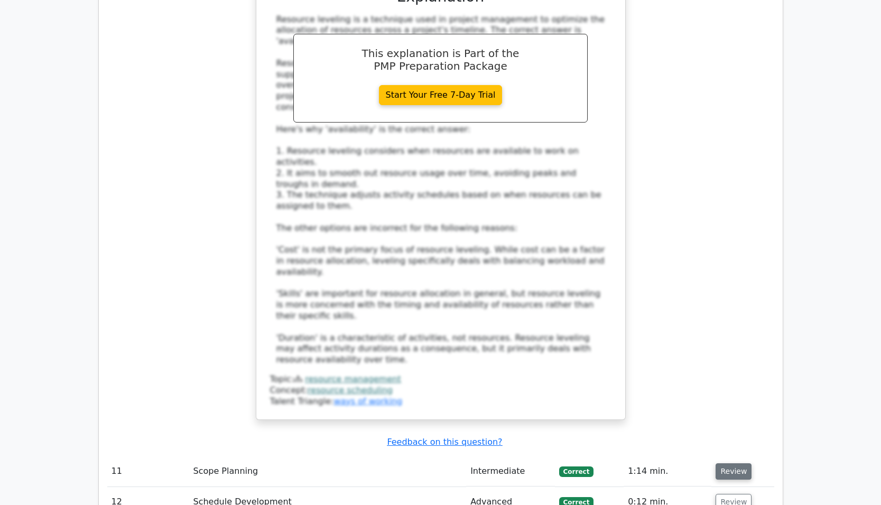
click at [735, 463] on button "Review" at bounding box center [734, 471] width 36 height 16
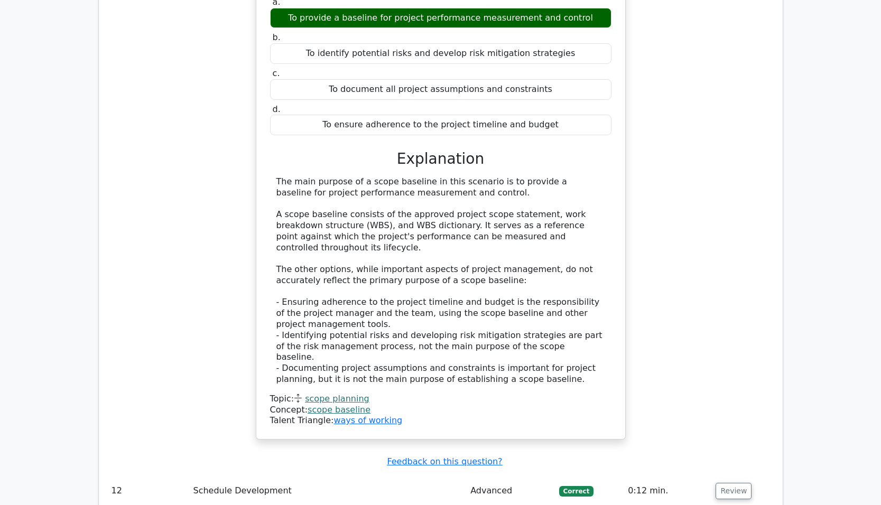
scroll to position [6817, 0]
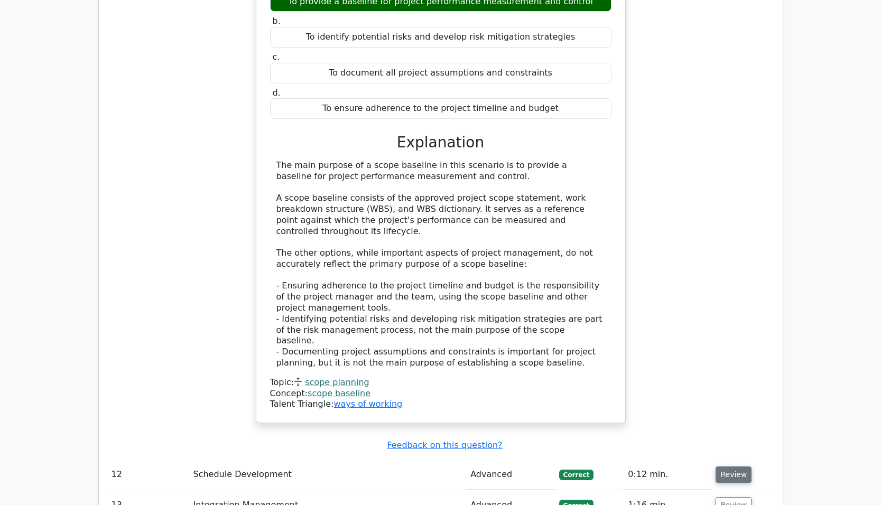
click at [732, 467] on button "Review" at bounding box center [734, 475] width 36 height 16
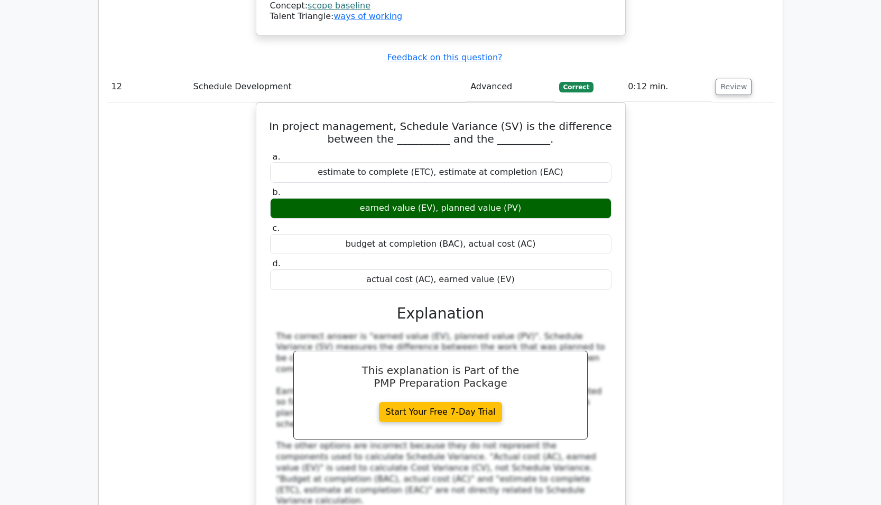
scroll to position [7240, 0]
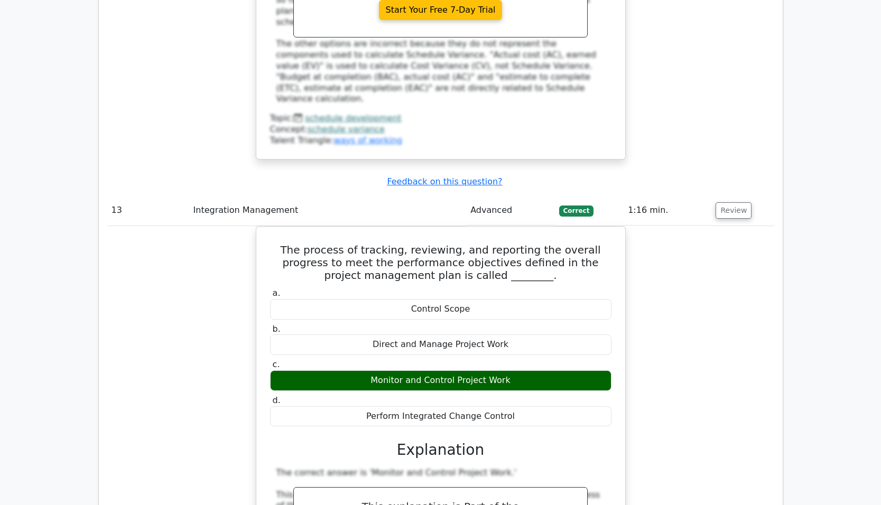
scroll to position [7821, 0]
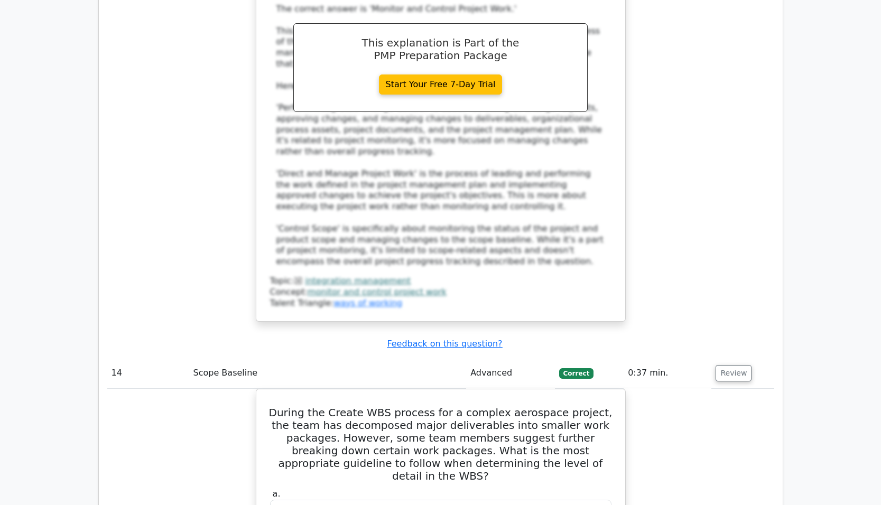
scroll to position [8455, 0]
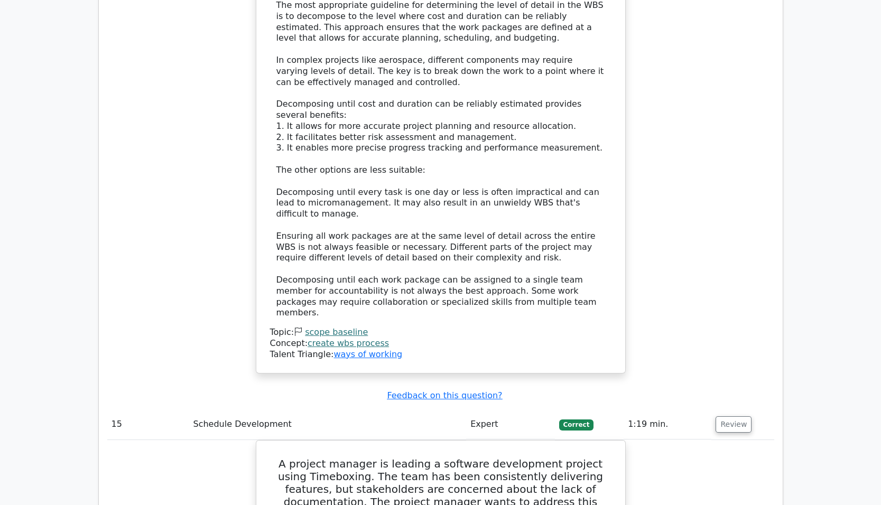
scroll to position [9301, 0]
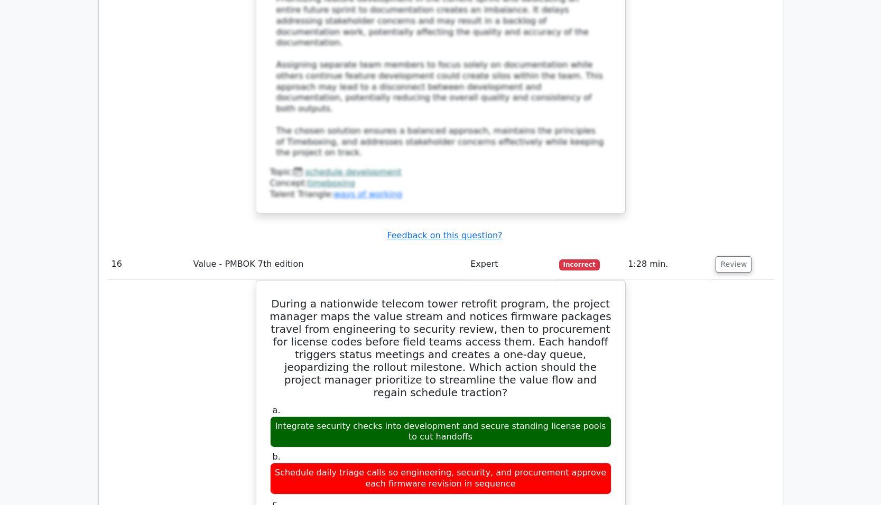
scroll to position [9935, 0]
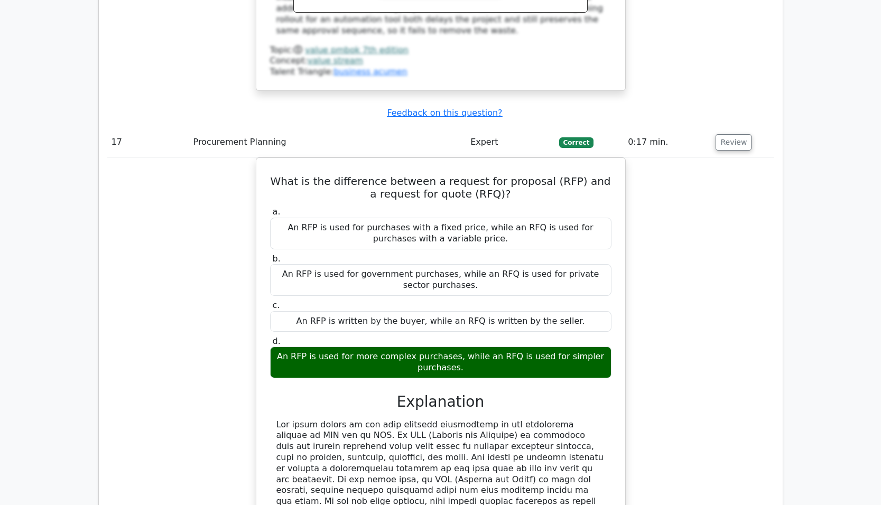
scroll to position [10516, 0]
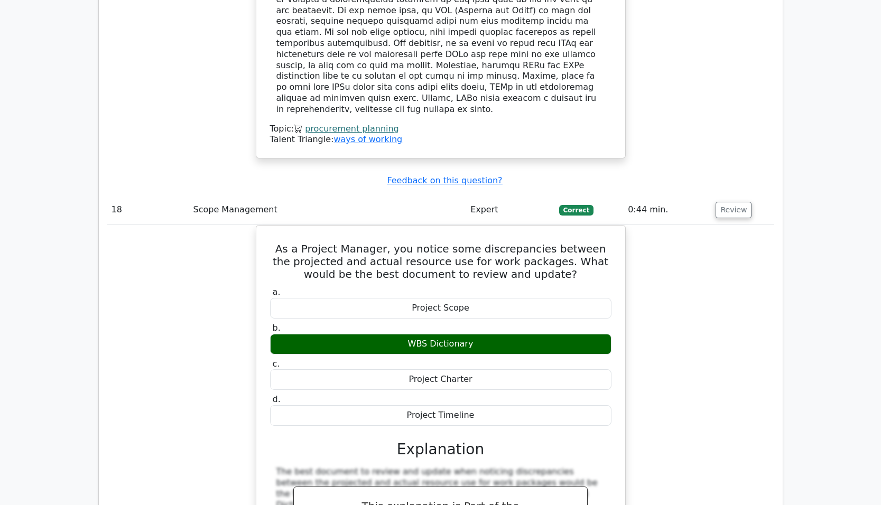
scroll to position [10992, 0]
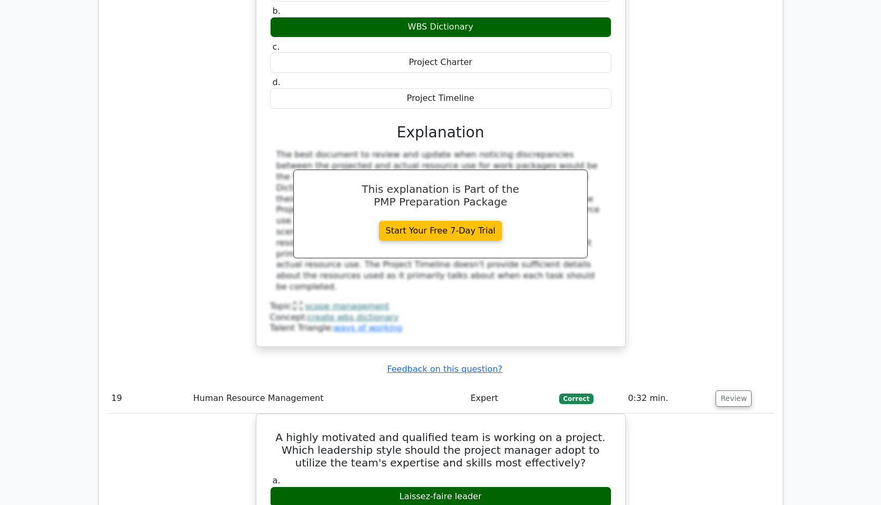
scroll to position [11415, 0]
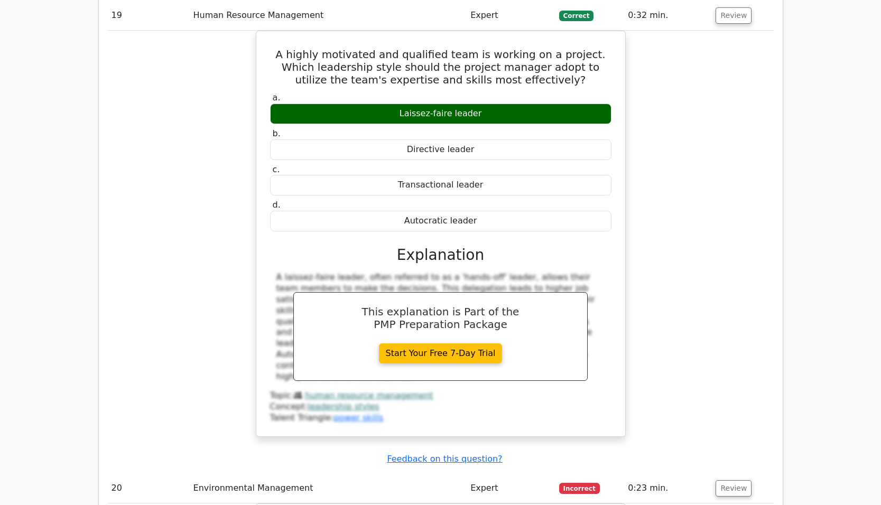
scroll to position [11890, 0]
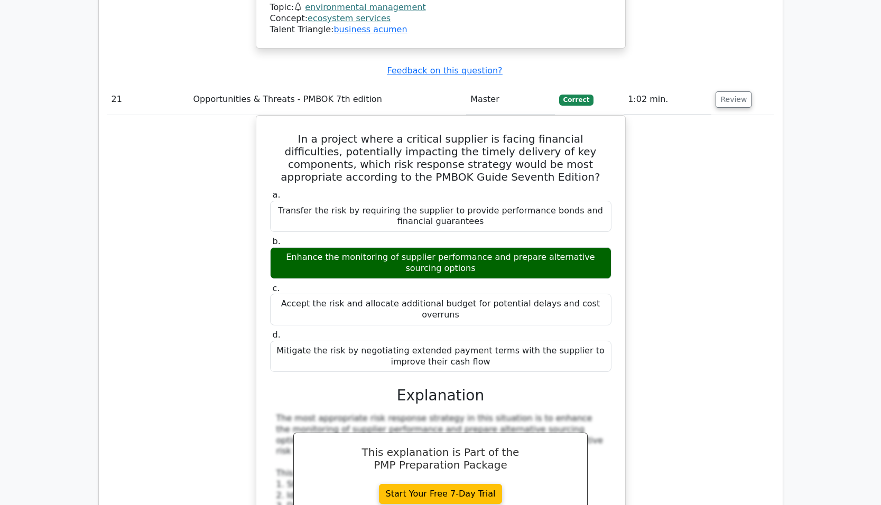
scroll to position [12577, 0]
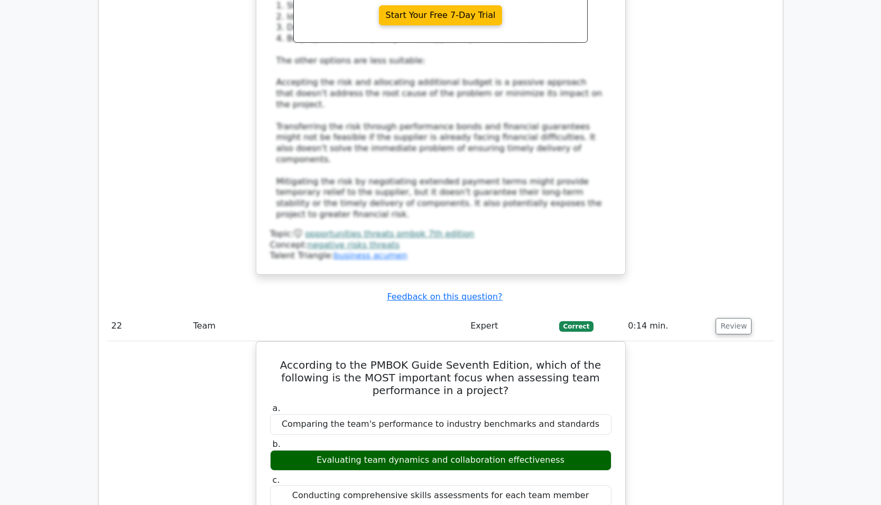
scroll to position [13106, 0]
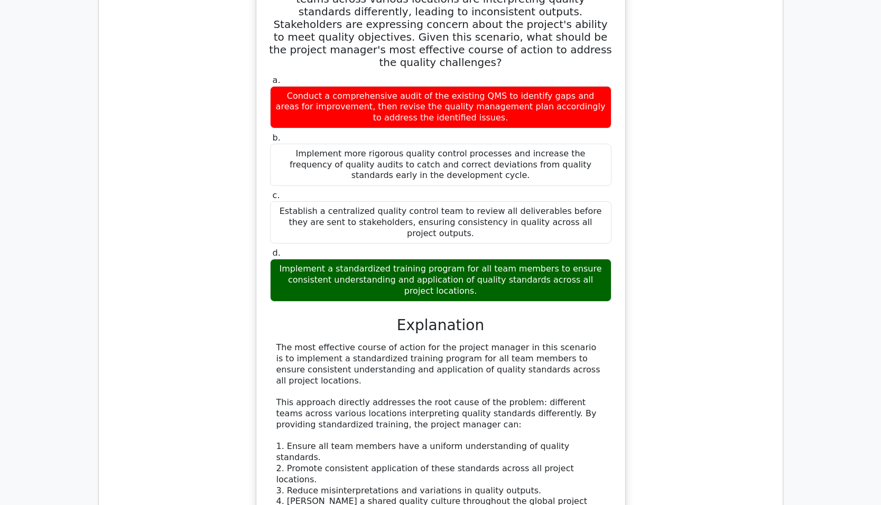
scroll to position [14004, 0]
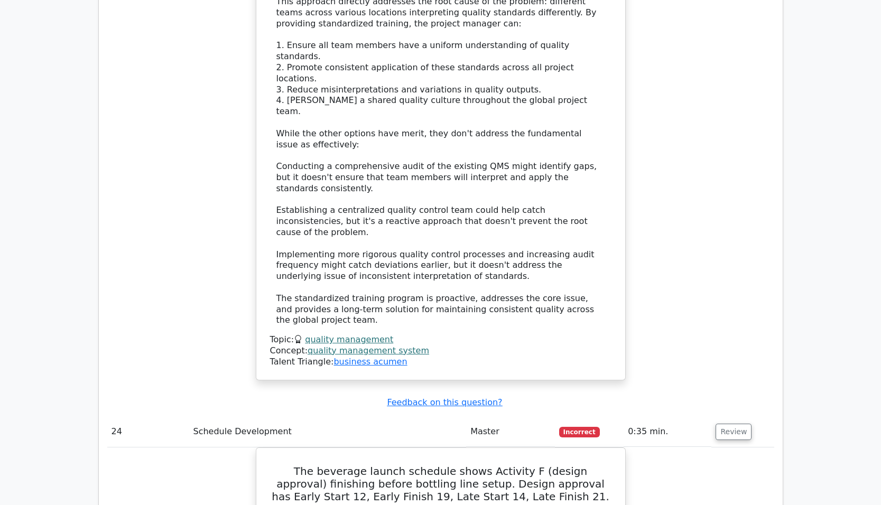
scroll to position [14427, 0]
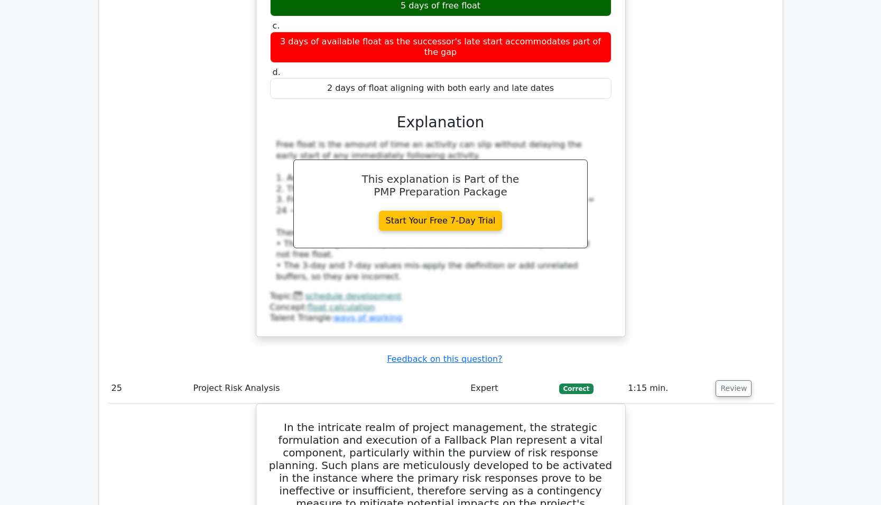
scroll to position [15272, 0]
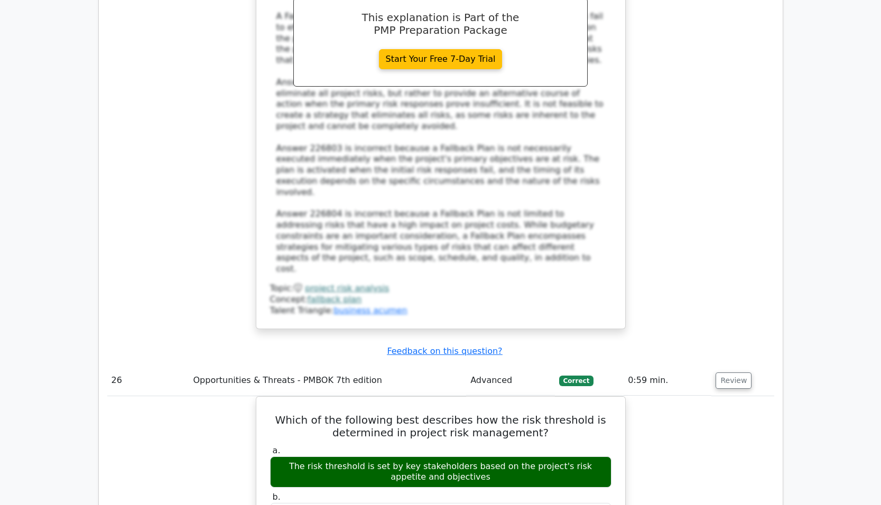
scroll to position [15907, 0]
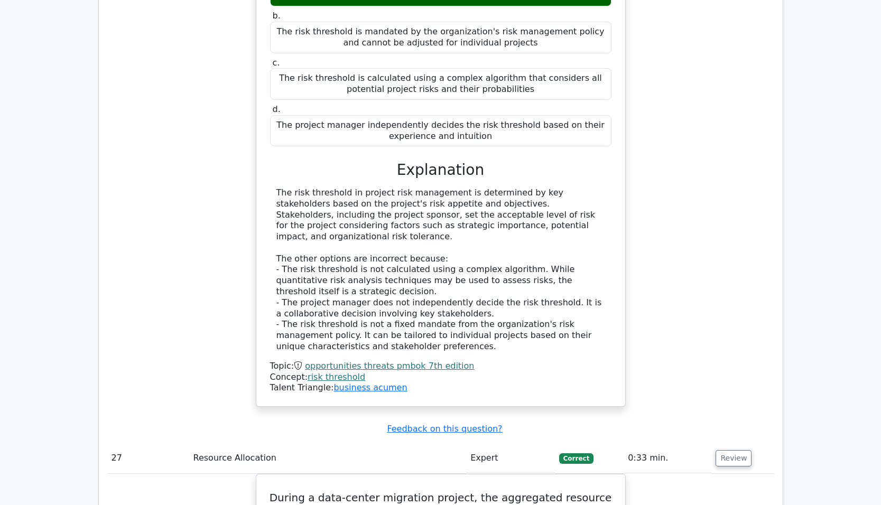
scroll to position [16329, 0]
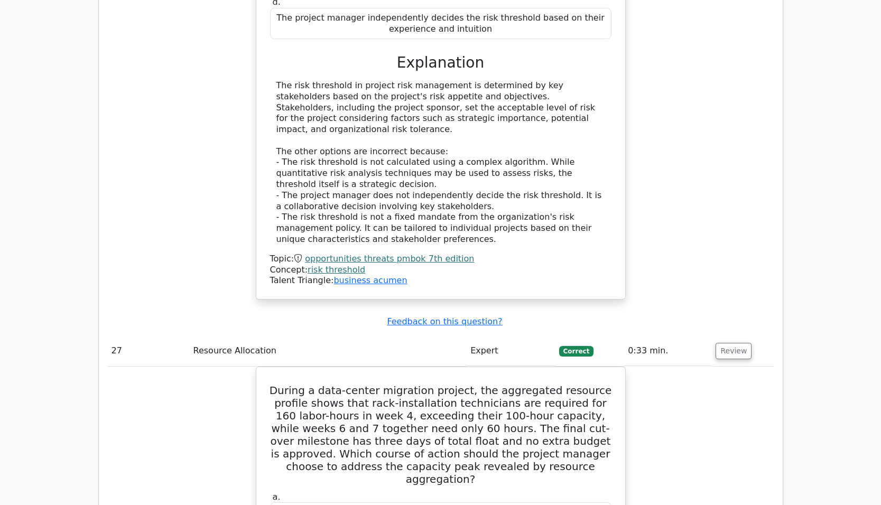
scroll to position [16805, 0]
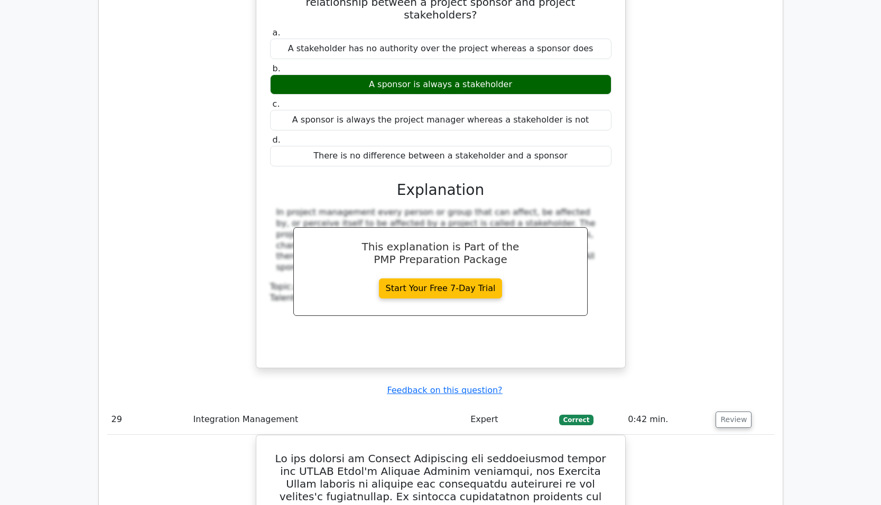
scroll to position [17545, 0]
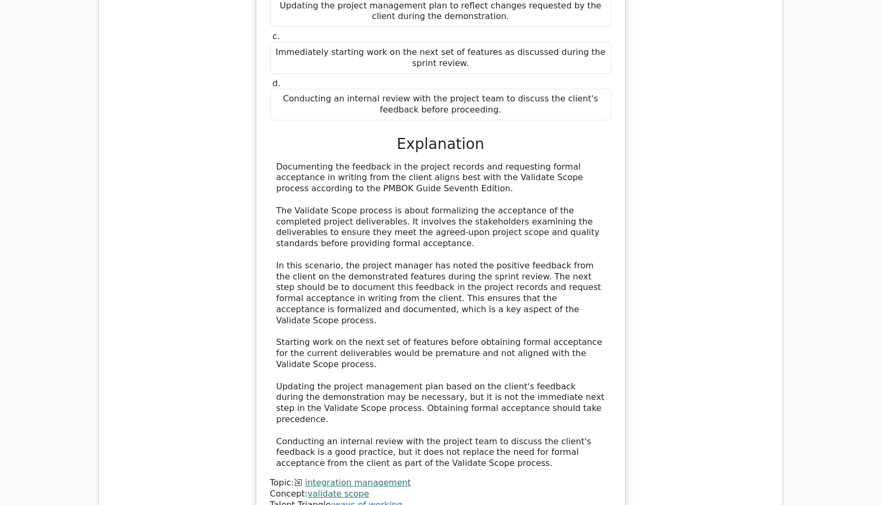
scroll to position [18379, 0]
